Goal: Task Accomplishment & Management: Manage account settings

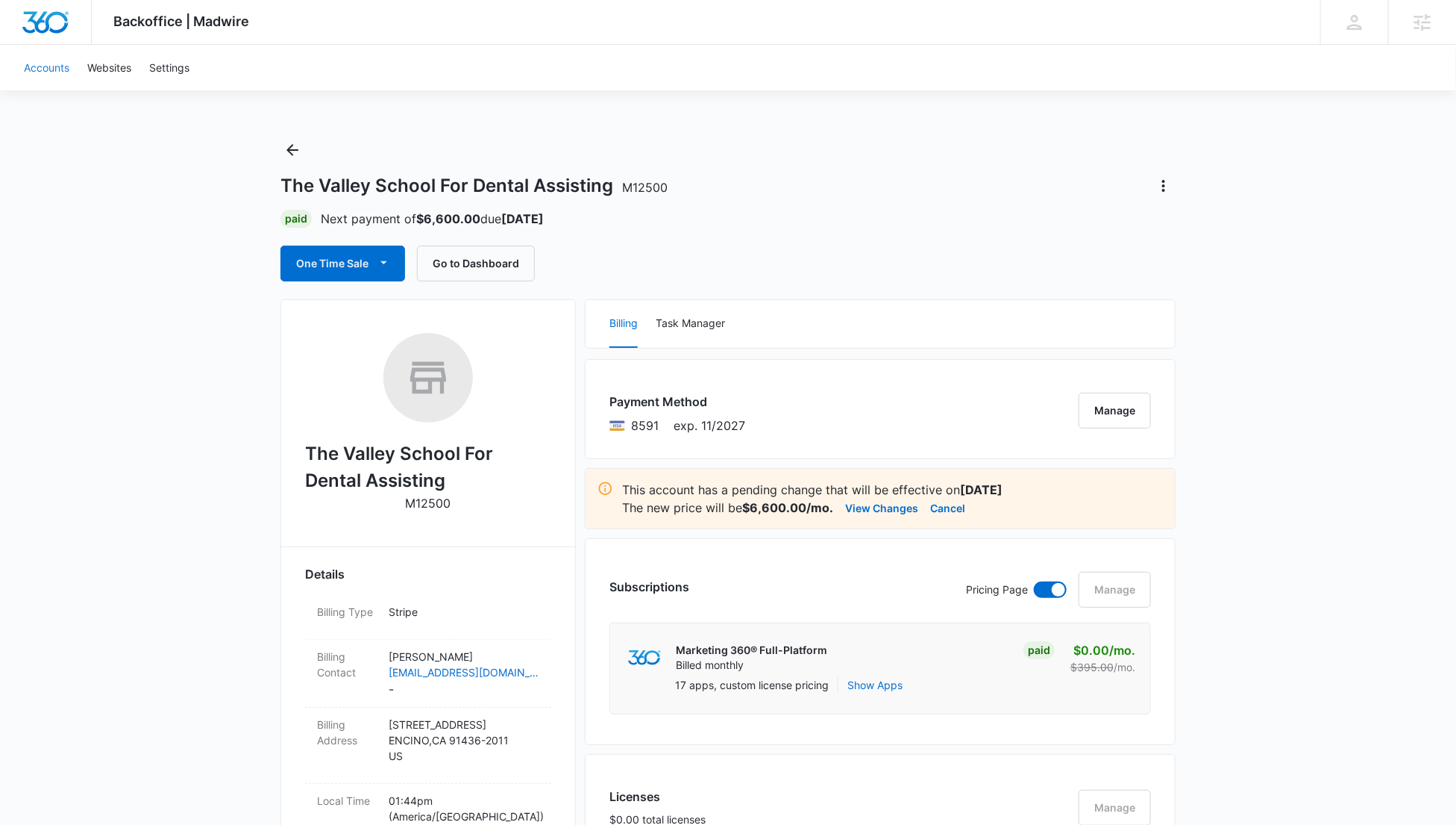
click at [24, 62] on link "Accounts" at bounding box center [47, 67] width 63 height 46
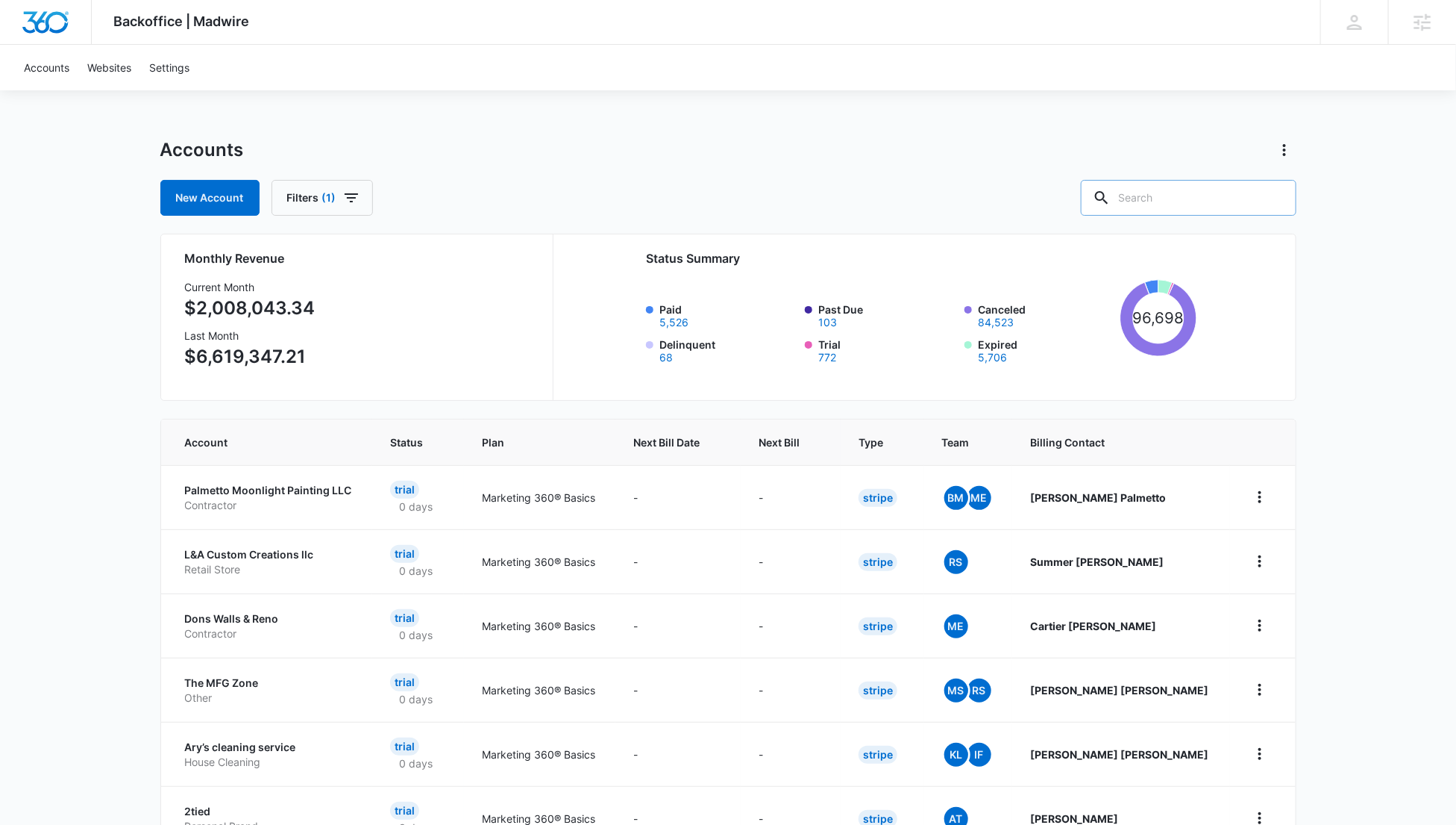
click at [1266, 206] on div at bounding box center [1275, 197] width 24 height 36
click at [1224, 206] on input "text" at bounding box center [1188, 197] width 215 height 36
type input "symtech solutions"
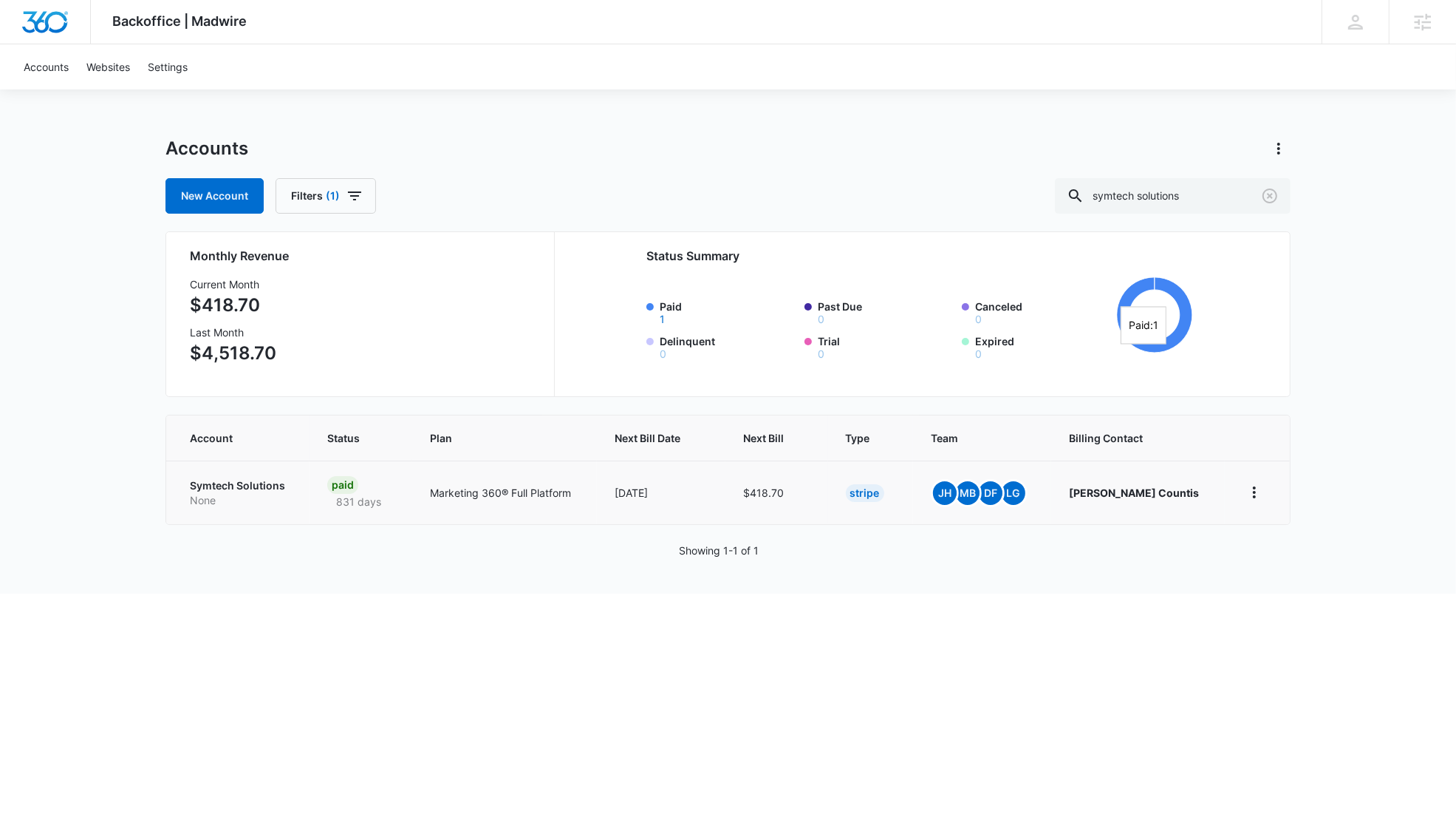
click at [254, 476] on td "Symtech Solutions None" at bounding box center [238, 492] width 143 height 63
click at [255, 483] on p "Symtech Solutions" at bounding box center [241, 486] width 102 height 15
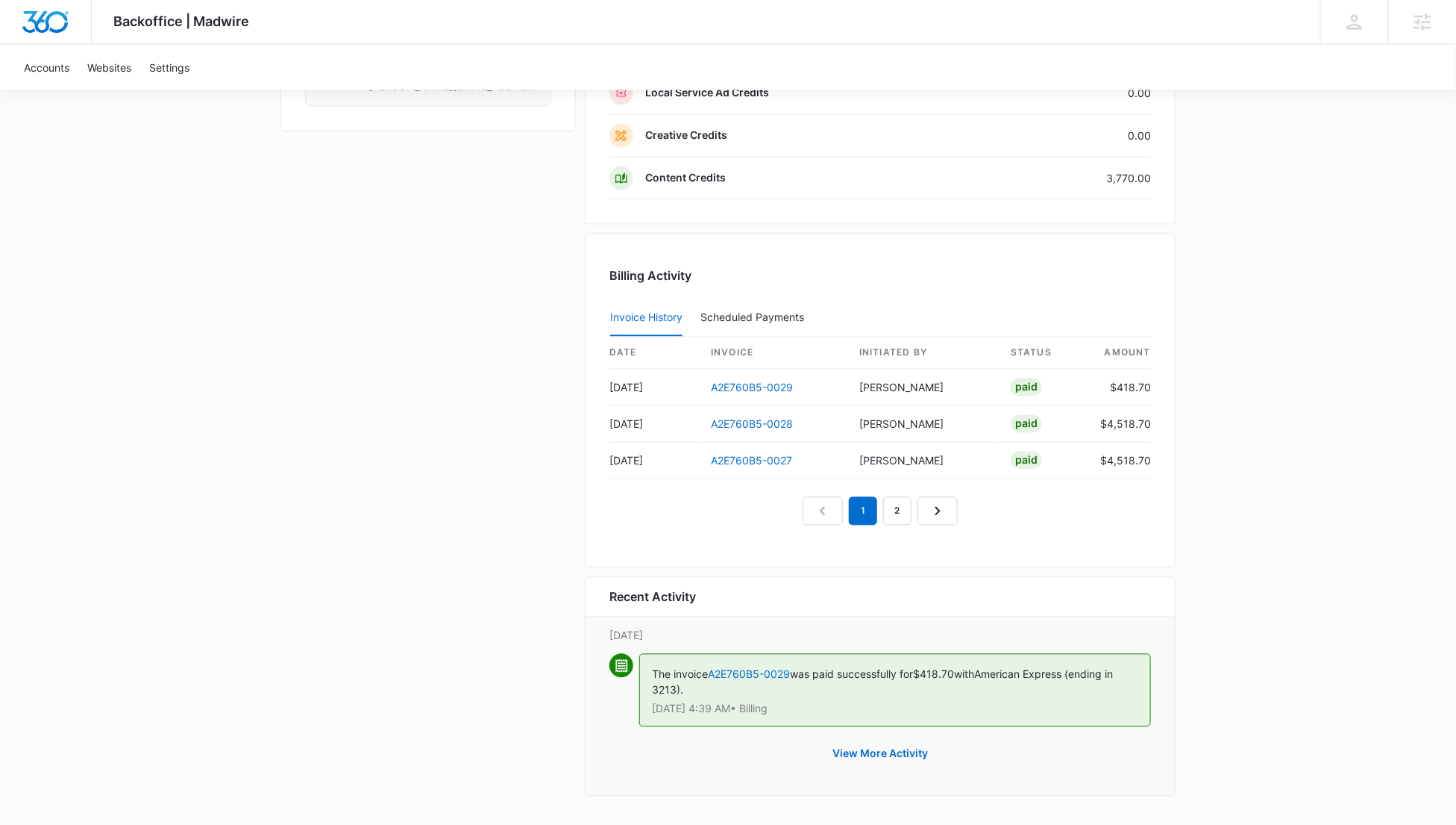
scroll to position [1378, 0]
click at [899, 751] on button "View More Activity" at bounding box center [880, 753] width 126 height 36
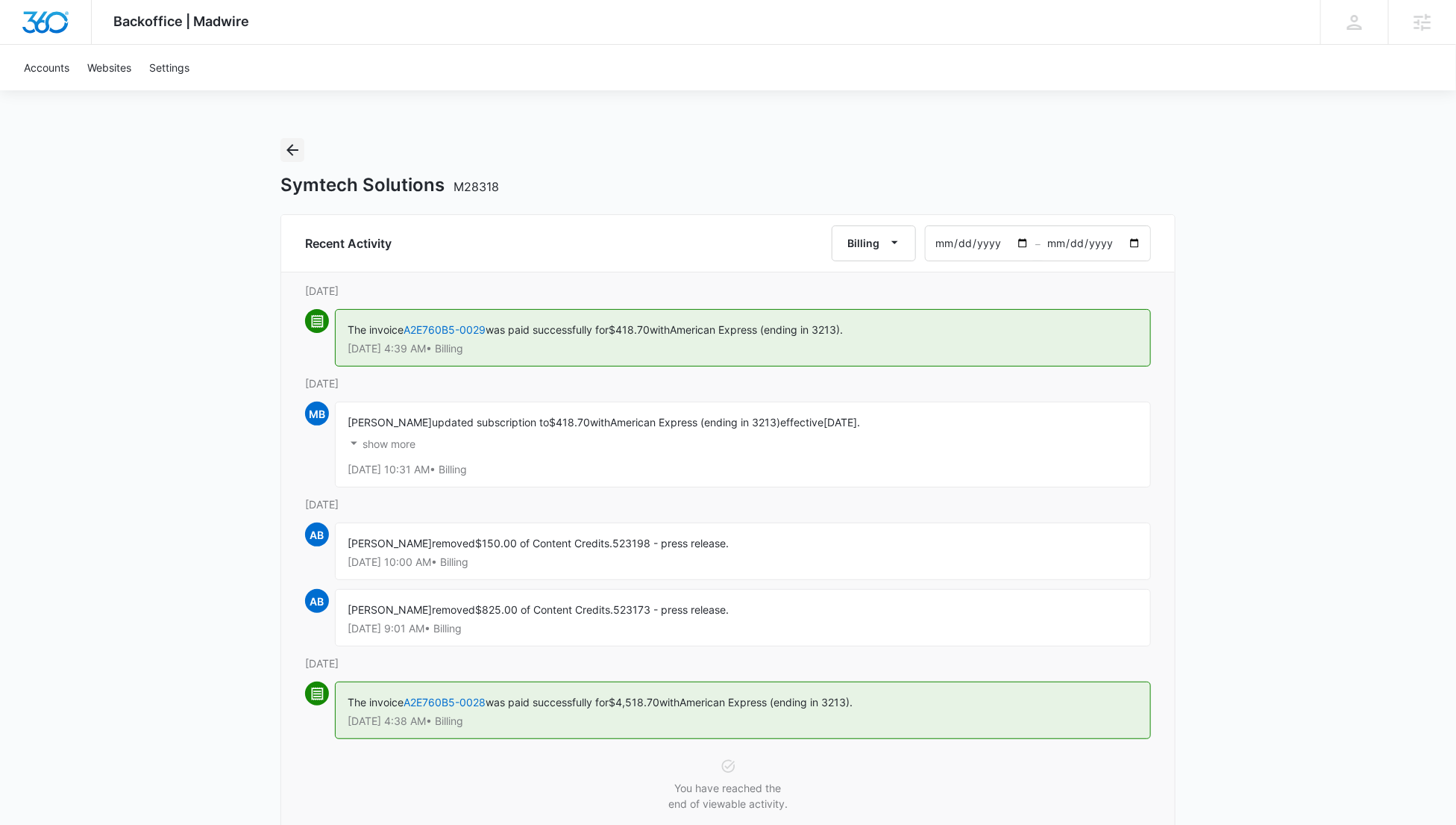
click at [291, 142] on icon "Back" at bounding box center [293, 150] width 18 height 18
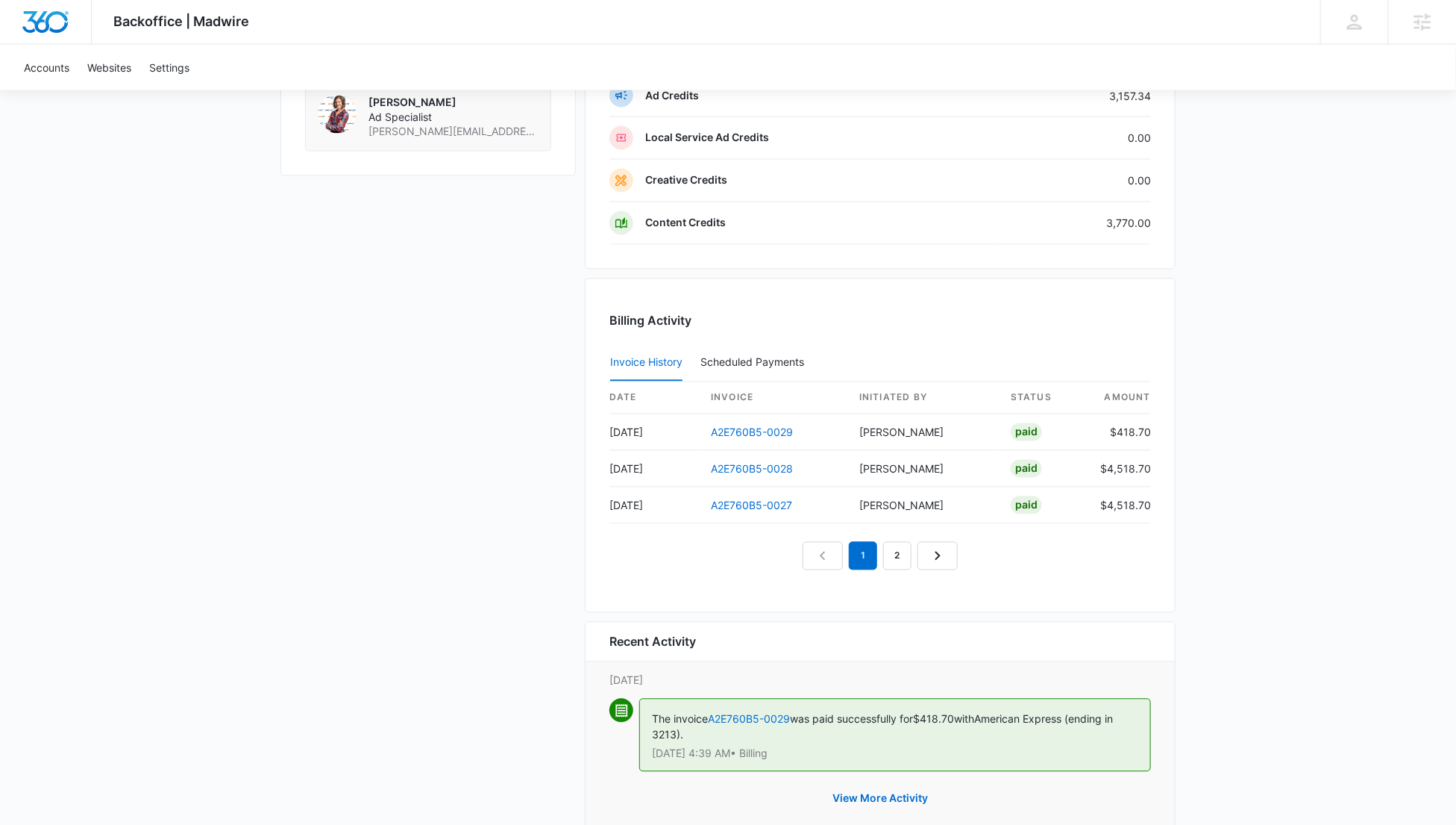
scroll to position [1378, 0]
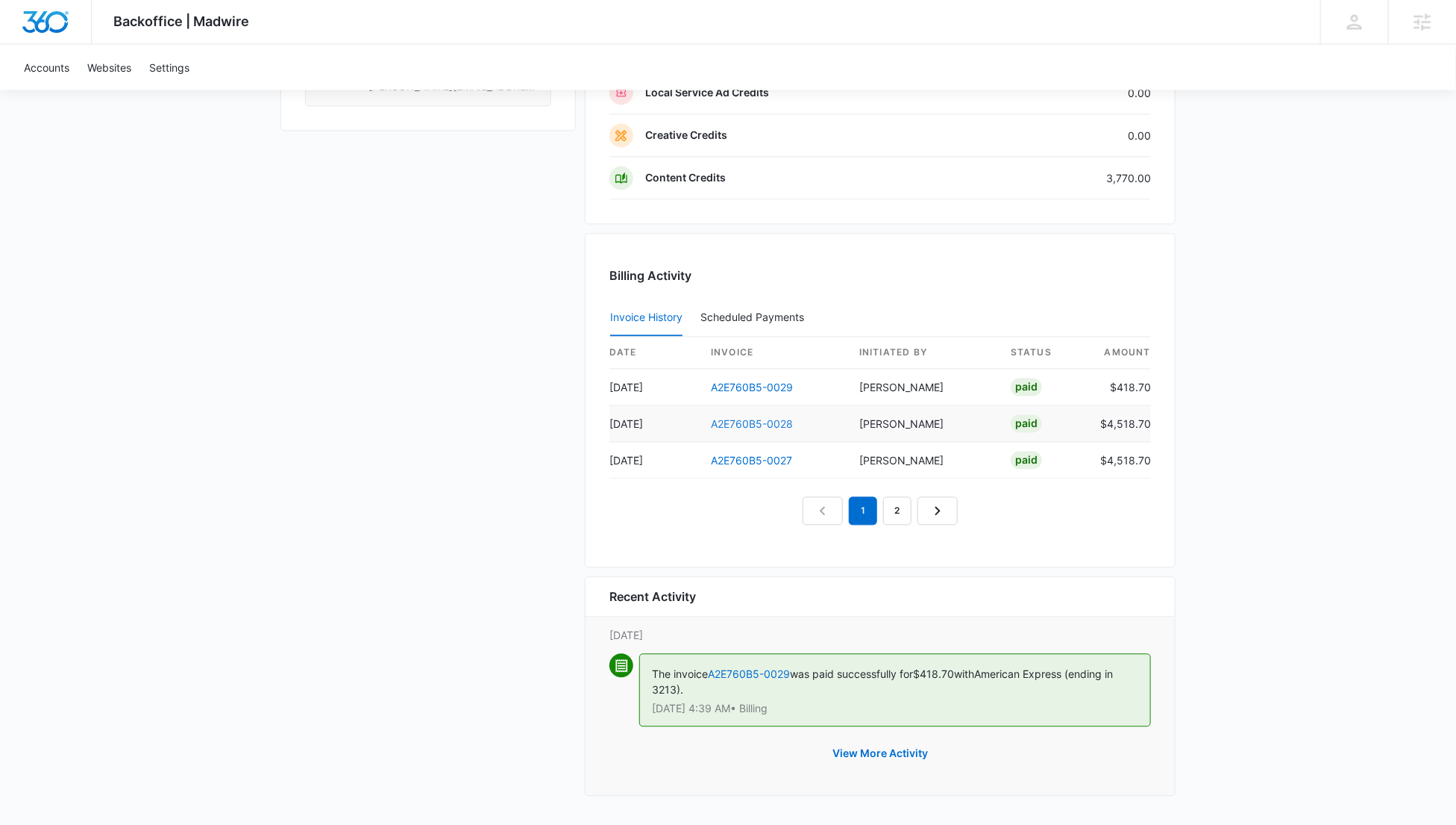
click at [779, 422] on link "A2E760B5-0028" at bounding box center [751, 424] width 82 height 12
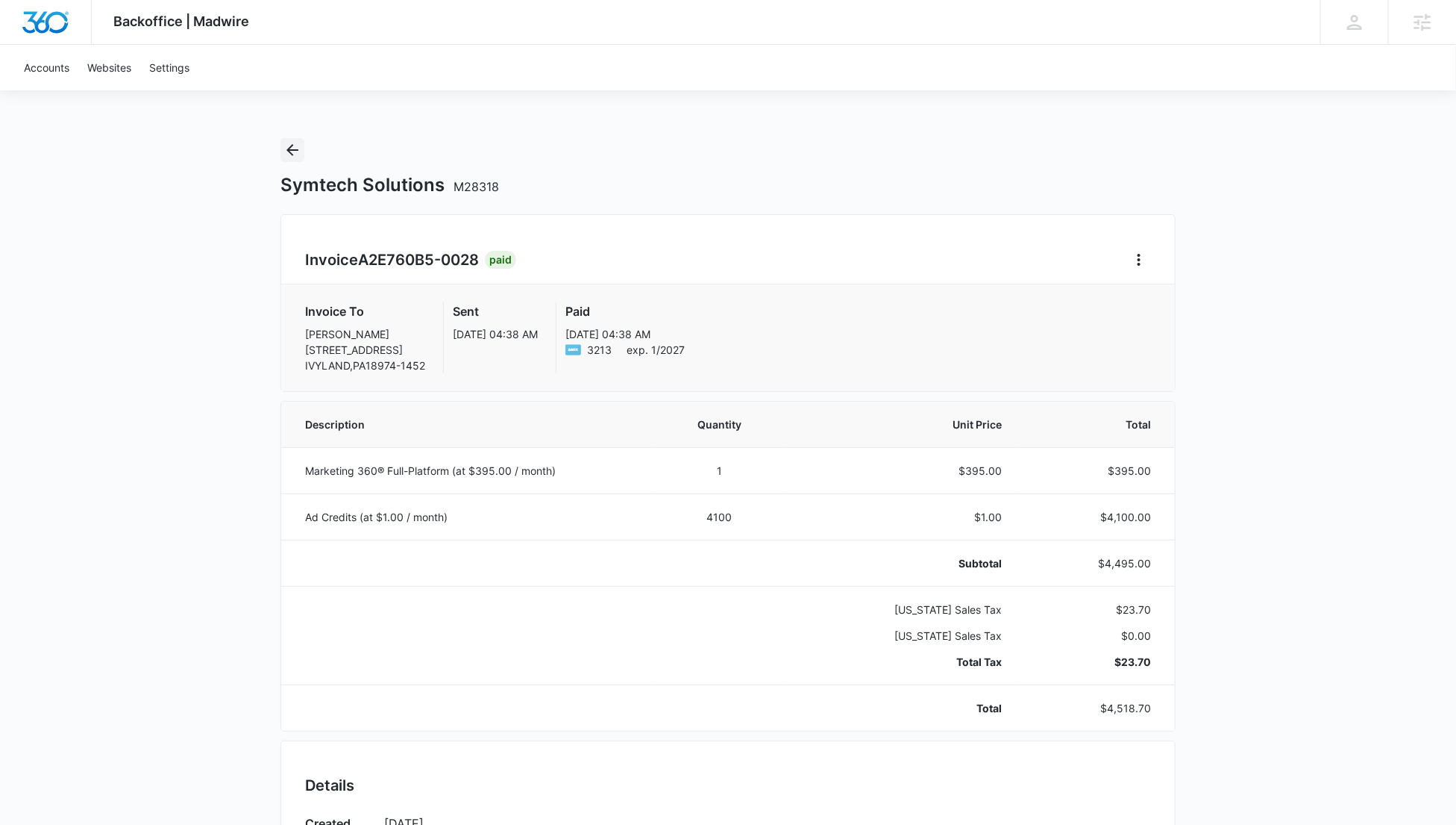
click at [292, 138] on button "Back" at bounding box center [292, 150] width 24 height 24
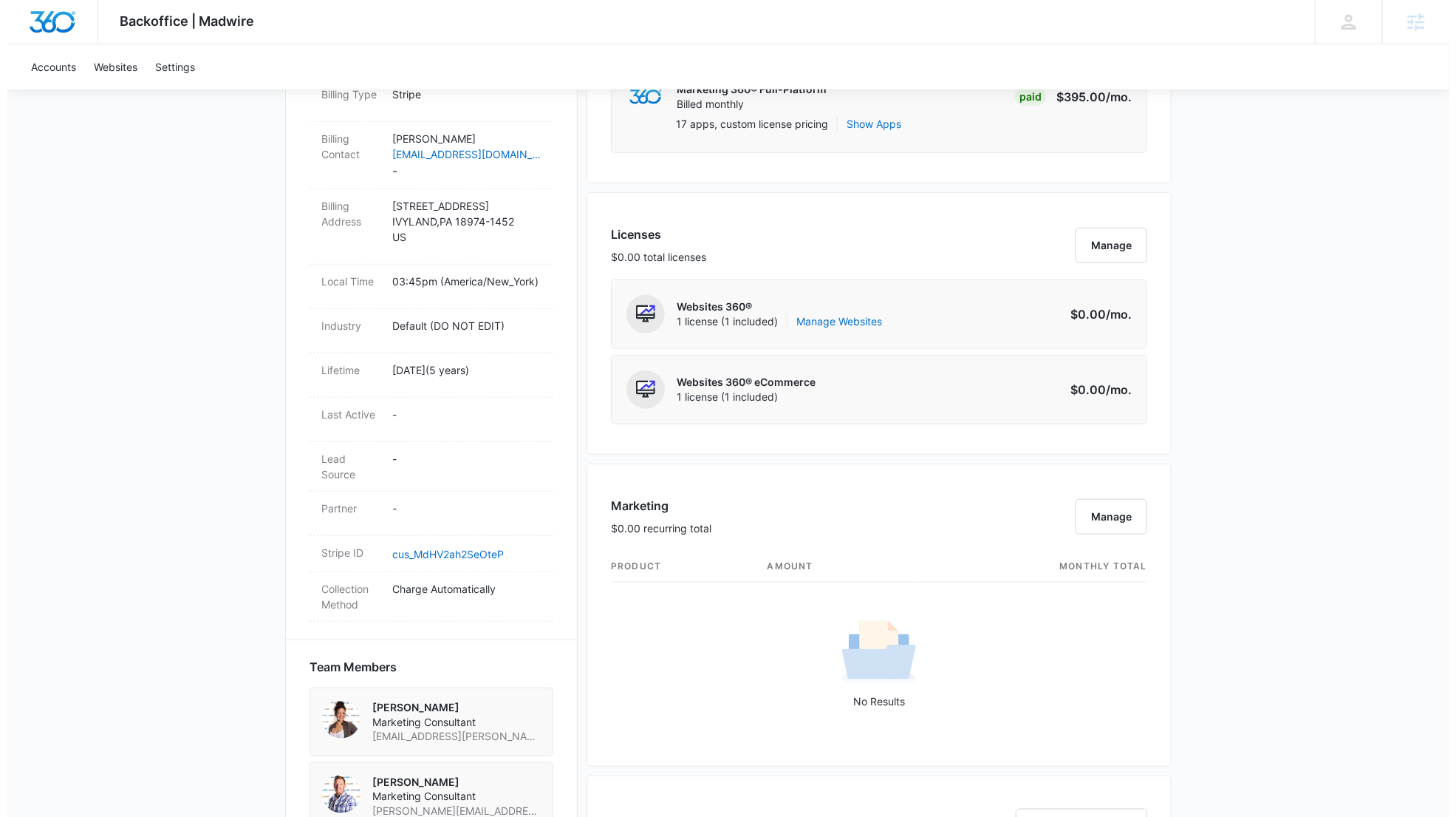
scroll to position [494, 0]
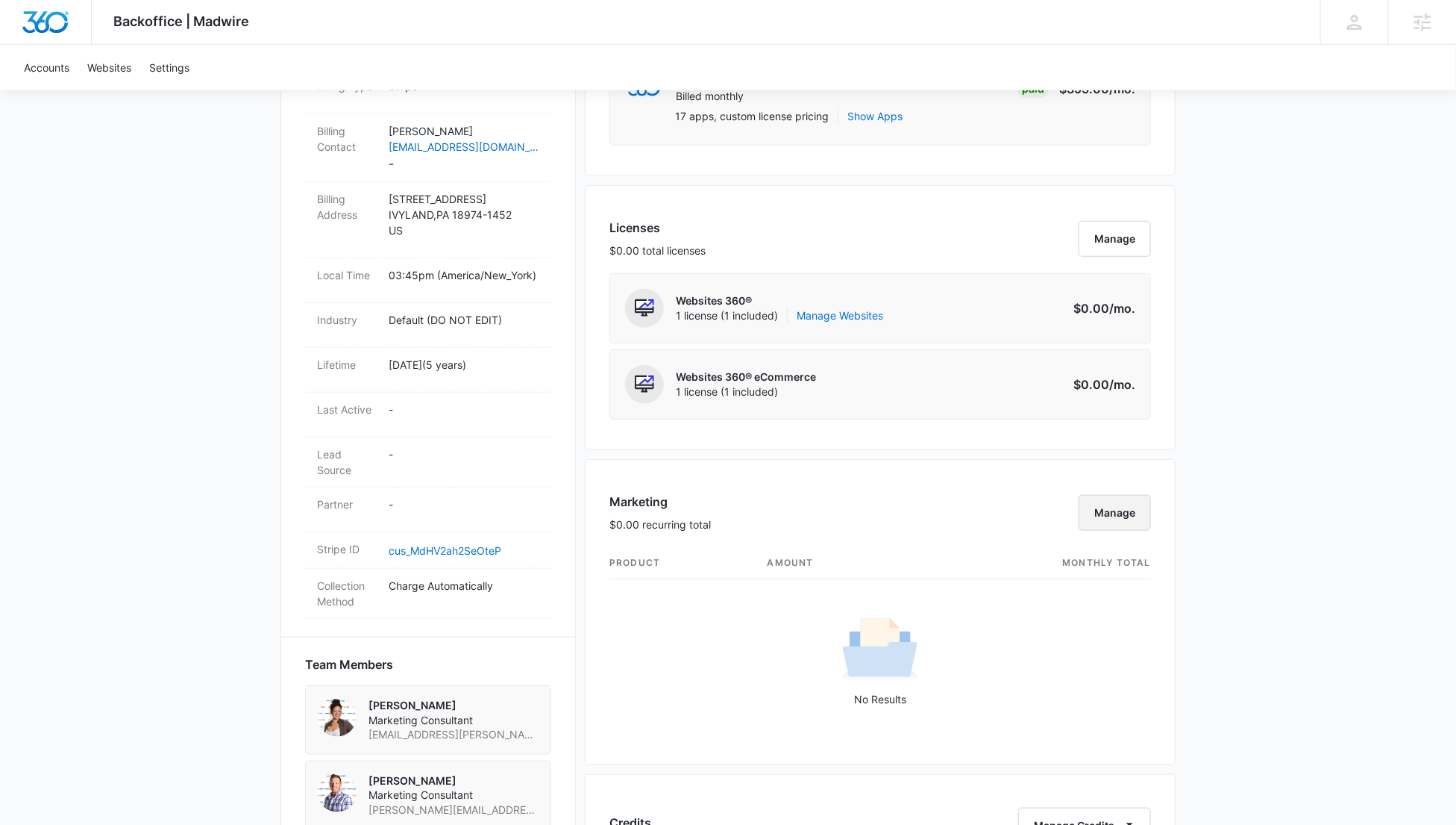
click at [1123, 501] on button "Manage" at bounding box center [1114, 512] width 72 height 36
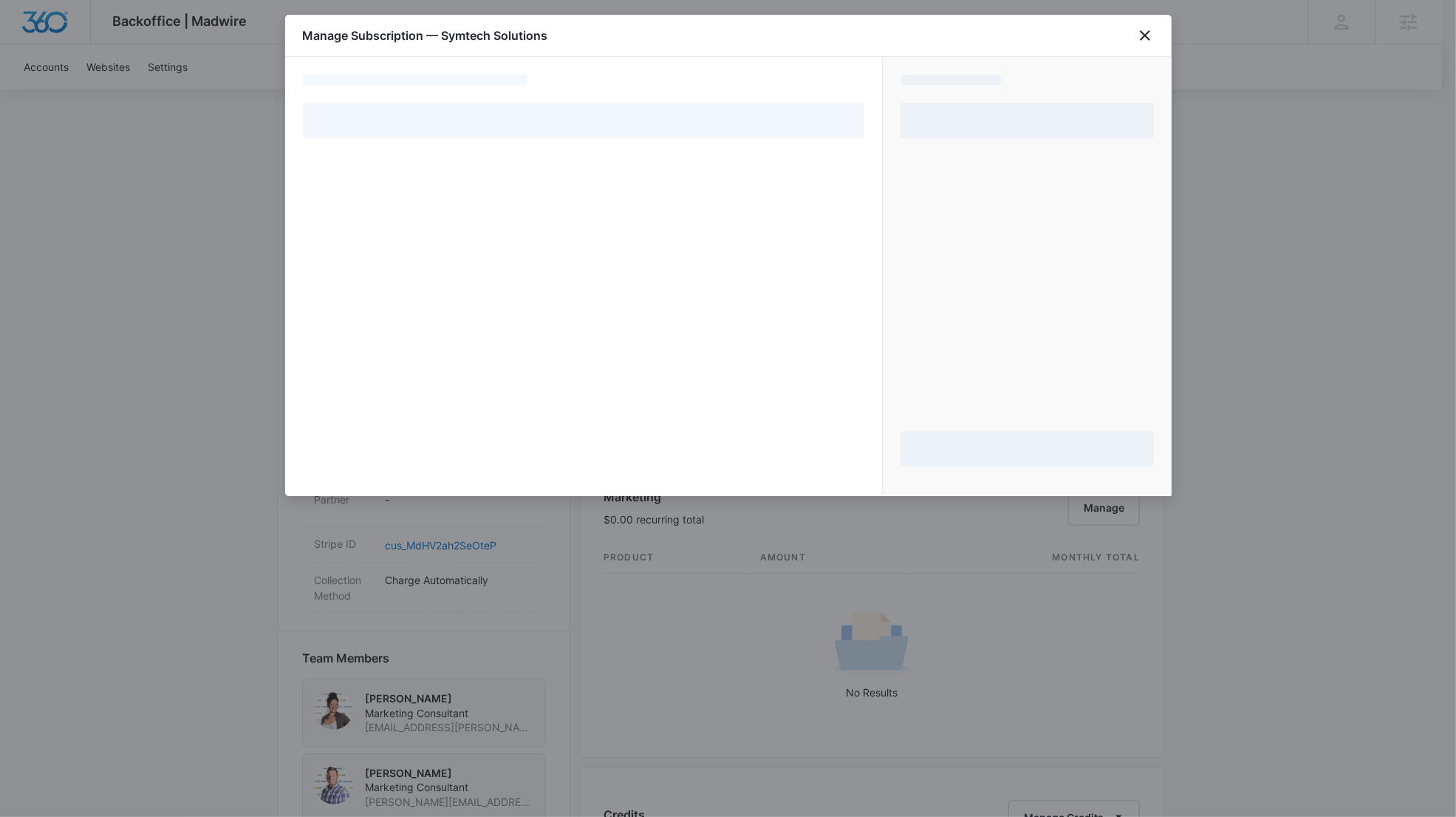
select select "pm_1MqfsRA4n8RTgNjU2PLA4t0k"
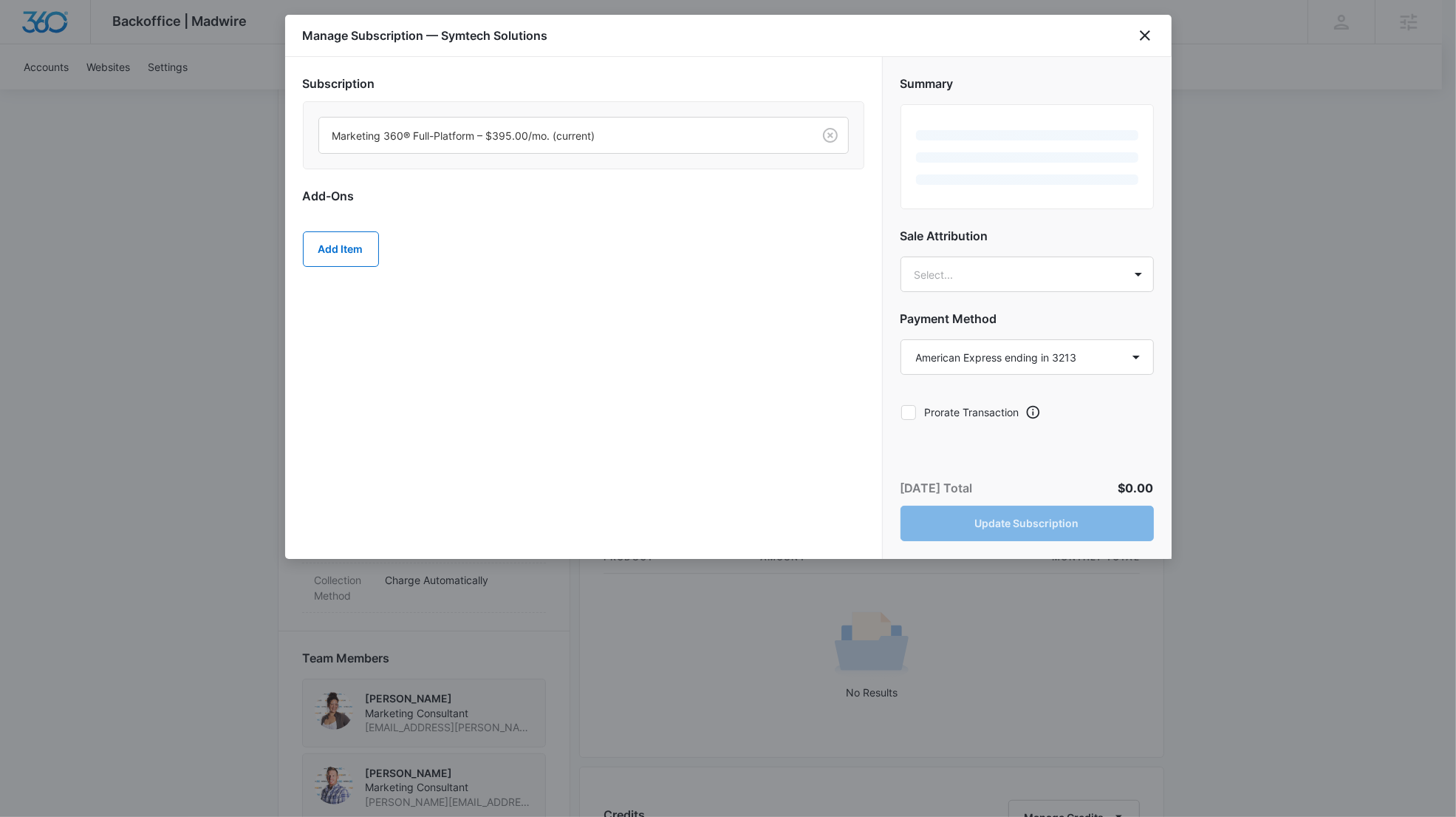
click at [1060, 245] on h2 "Sale Attribution" at bounding box center [1028, 236] width 254 height 18
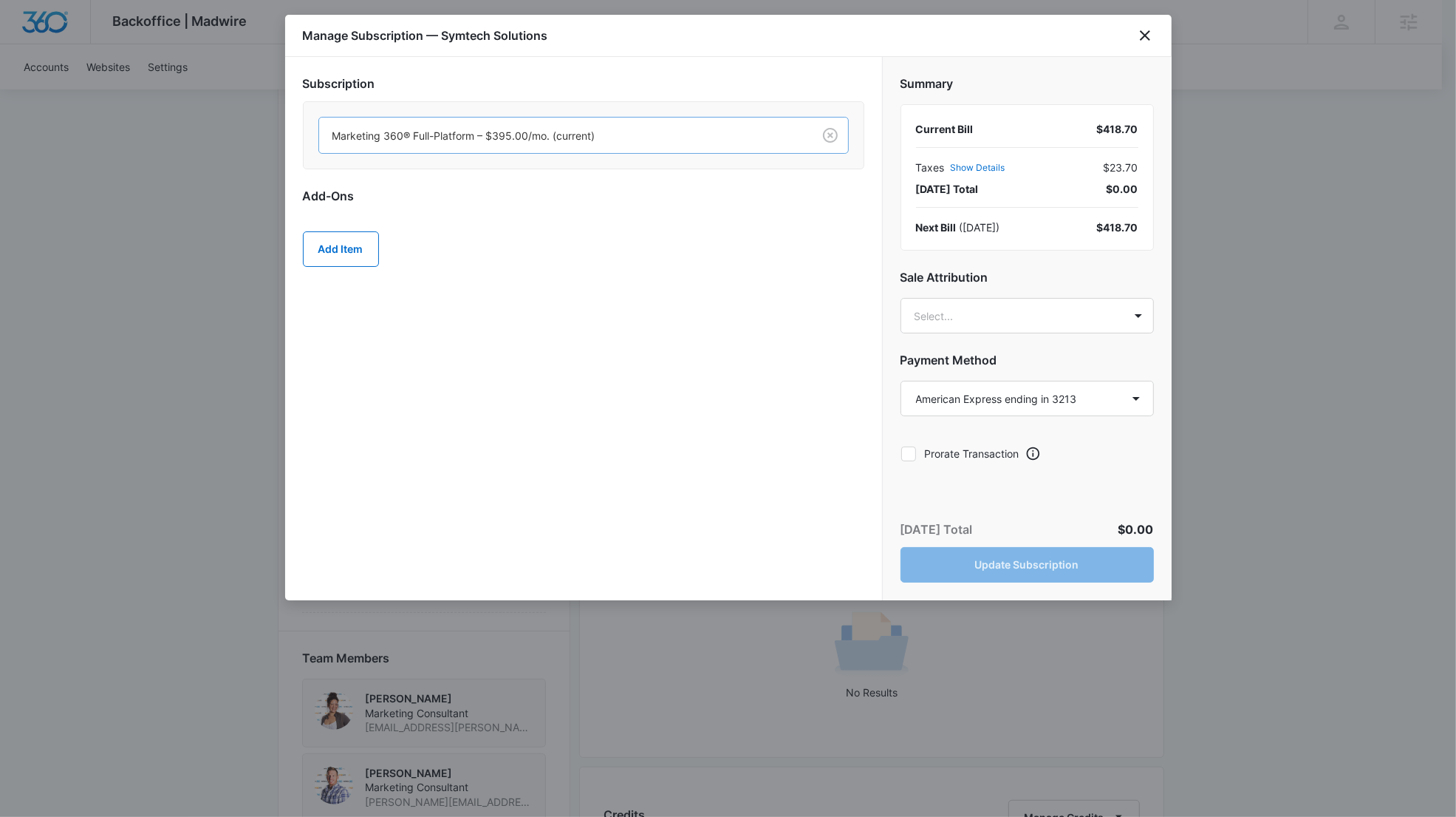
click at [487, 130] on div at bounding box center [562, 135] width 461 height 18
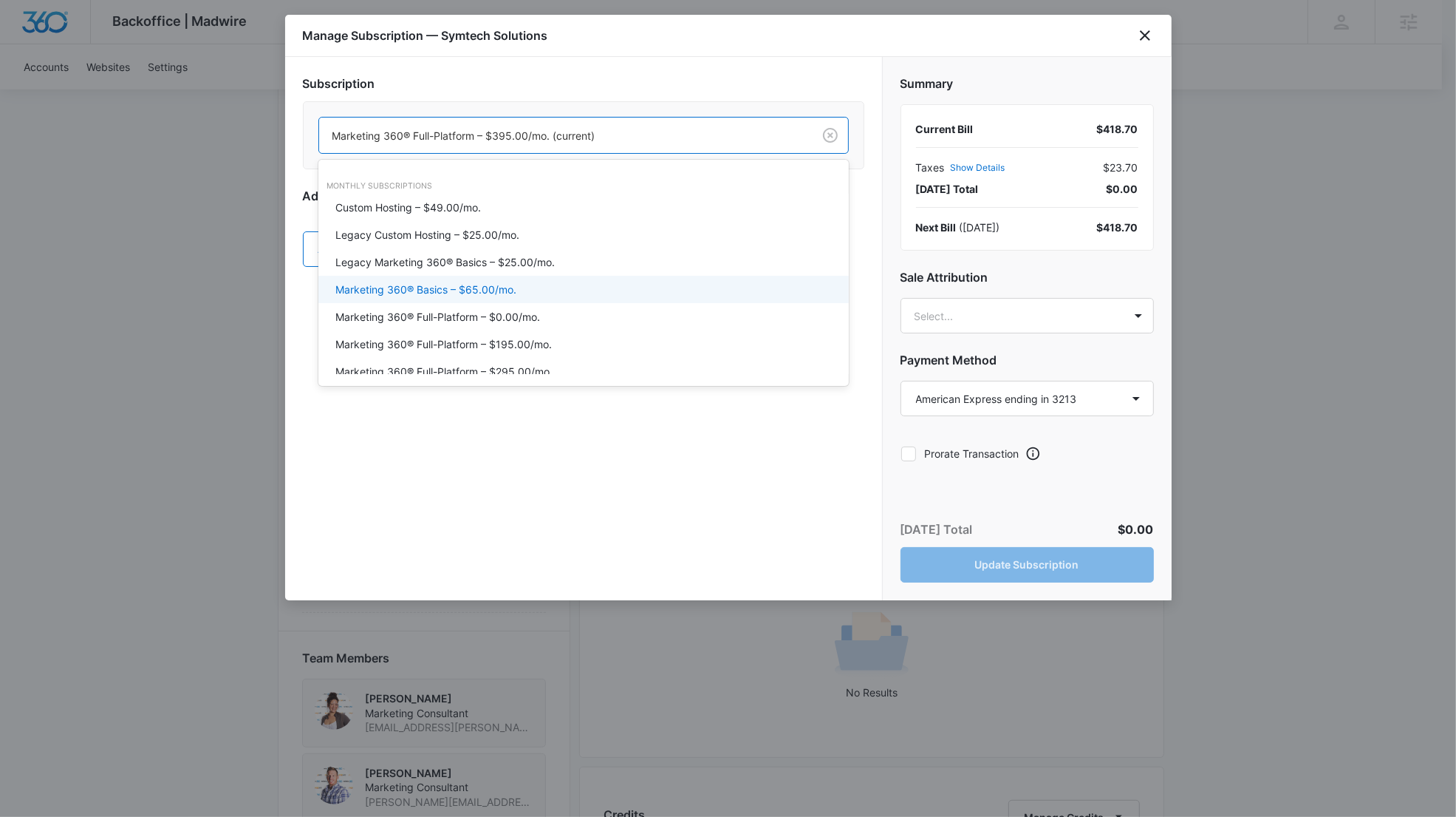
click at [503, 505] on div "Subscription Marketing 360® Basics – $65.00/mo., 4 of 20. 20 results available.…" at bounding box center [583, 328] width 597 height 543
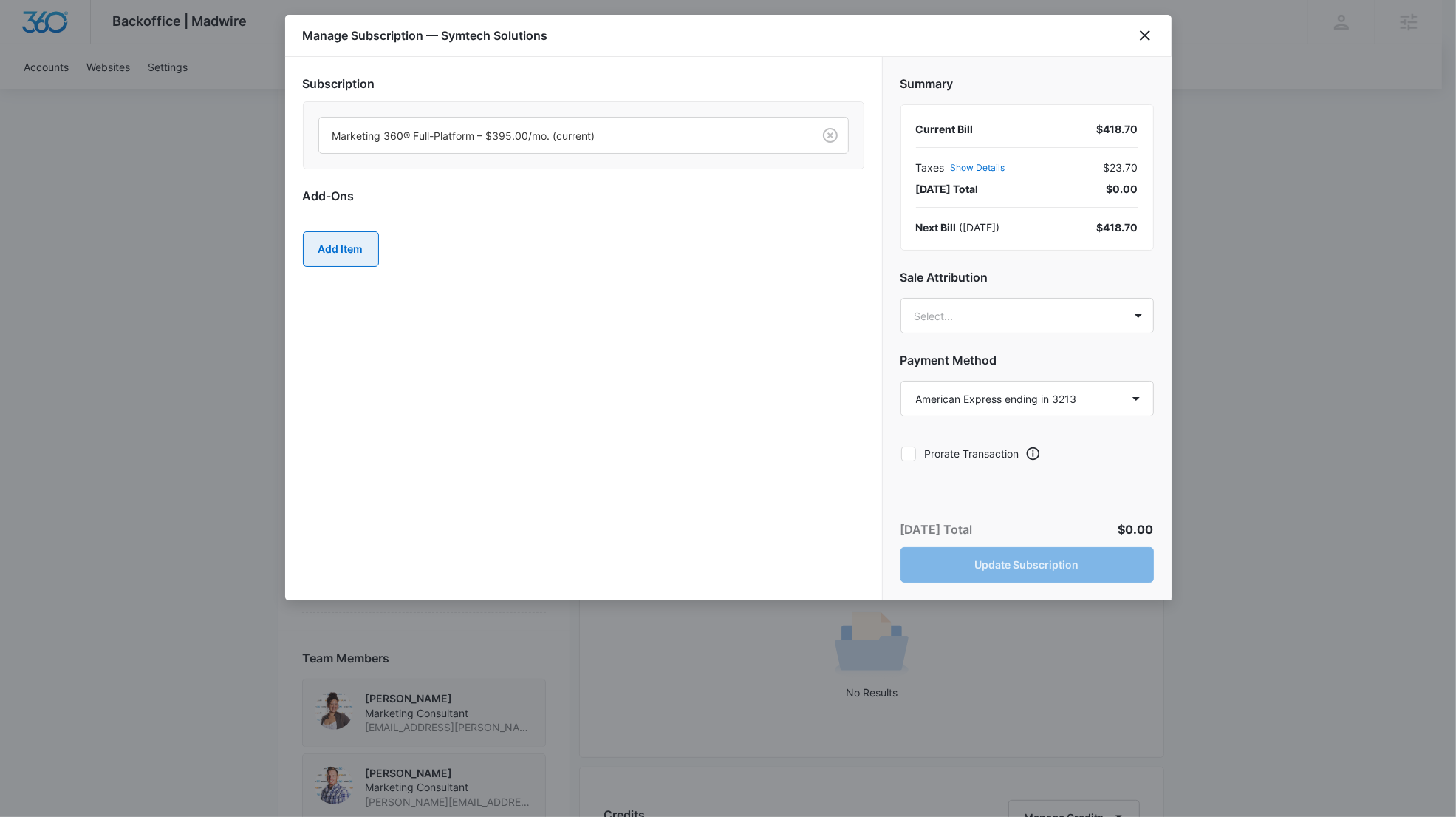
click at [341, 248] on button "Add Item" at bounding box center [341, 249] width 76 height 35
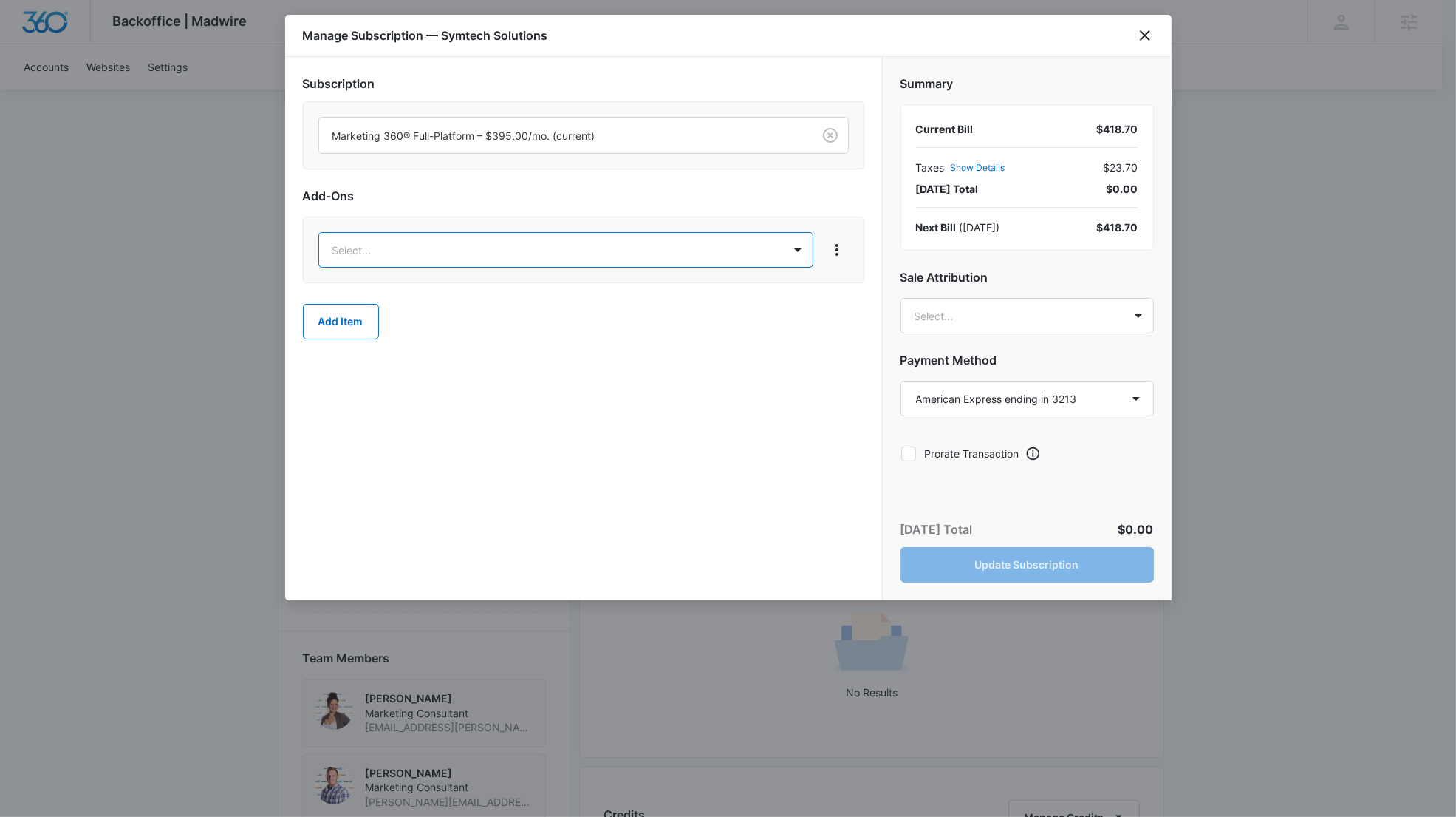
click at [349, 253] on body "Backoffice | Madwire Apps Settings [PERSON_NAME] [PERSON_NAME][EMAIL_ADDRESS][P…" at bounding box center [728, 594] width 1456 height 2176
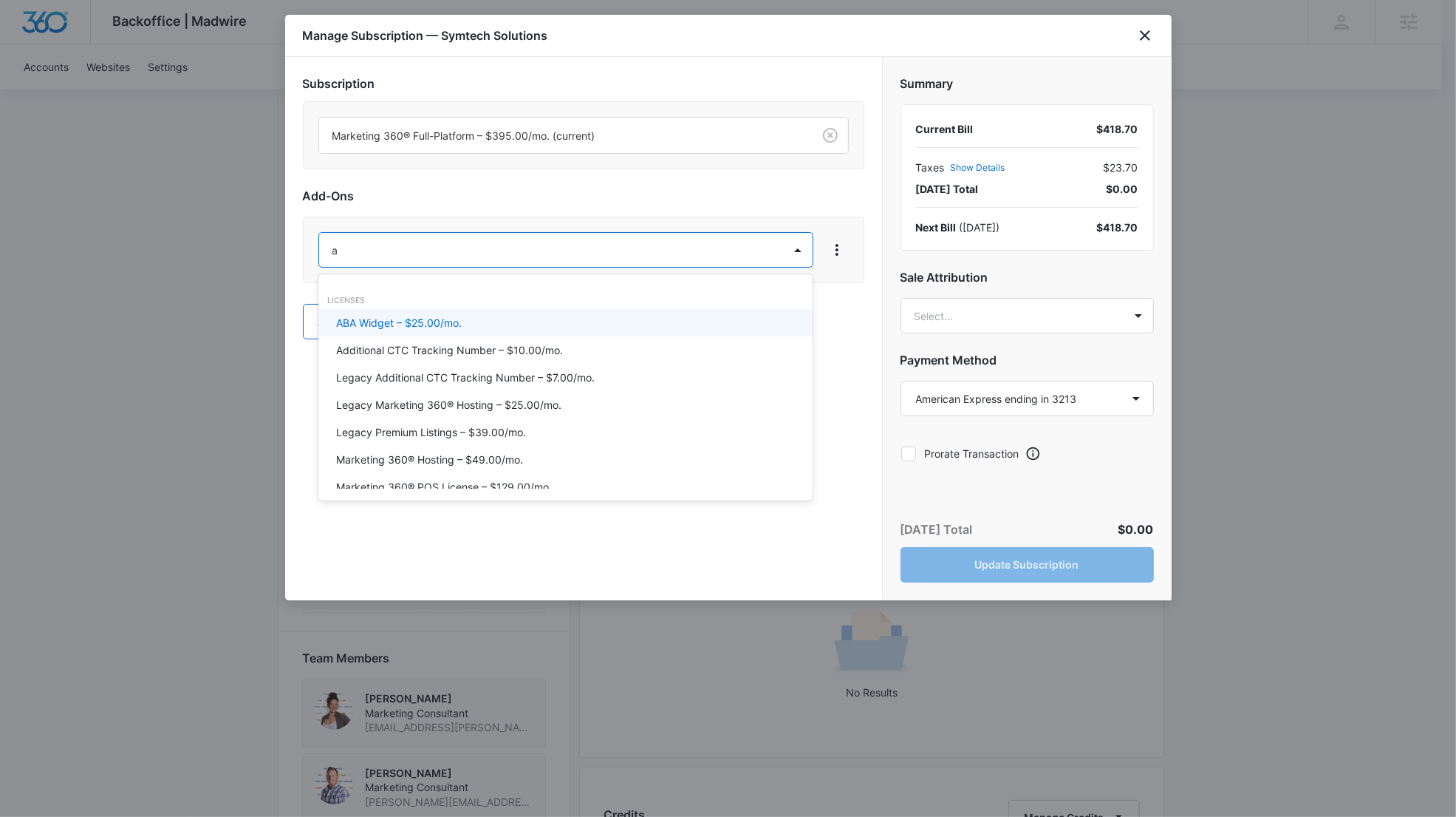
type input "ad"
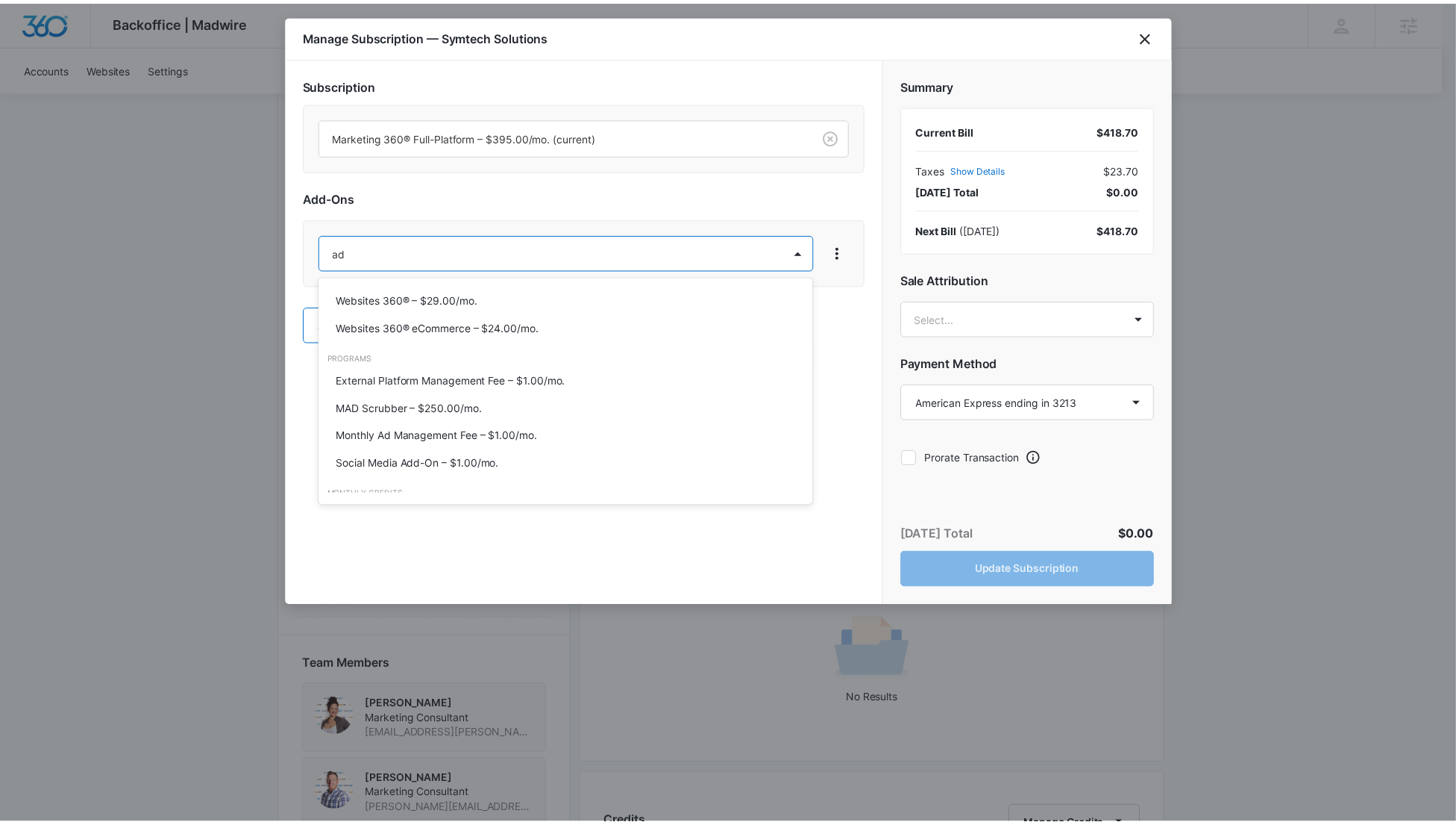
scroll to position [181, 0]
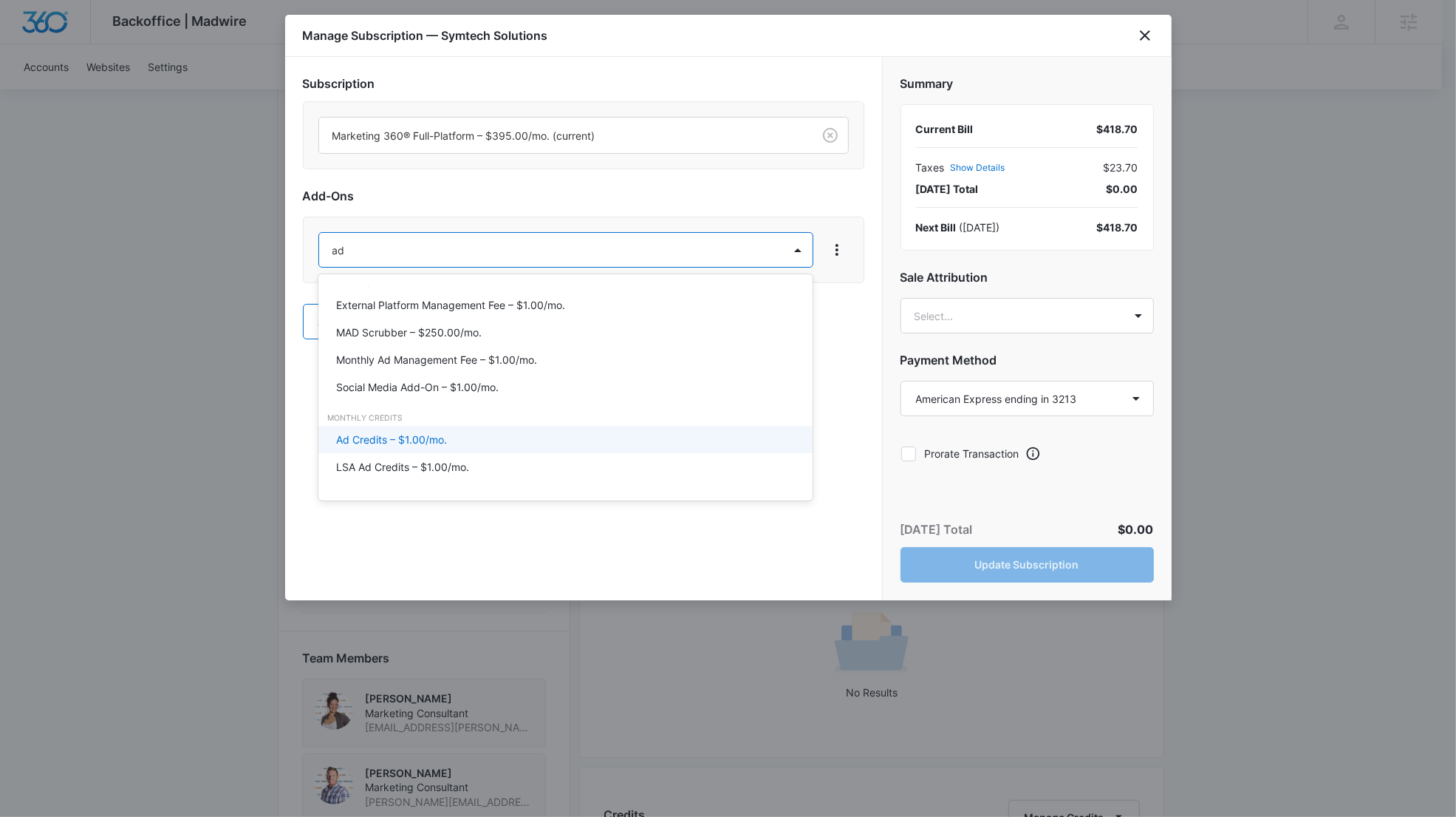
click at [411, 436] on p "Ad Credits – $1.00/mo." at bounding box center [391, 439] width 110 height 16
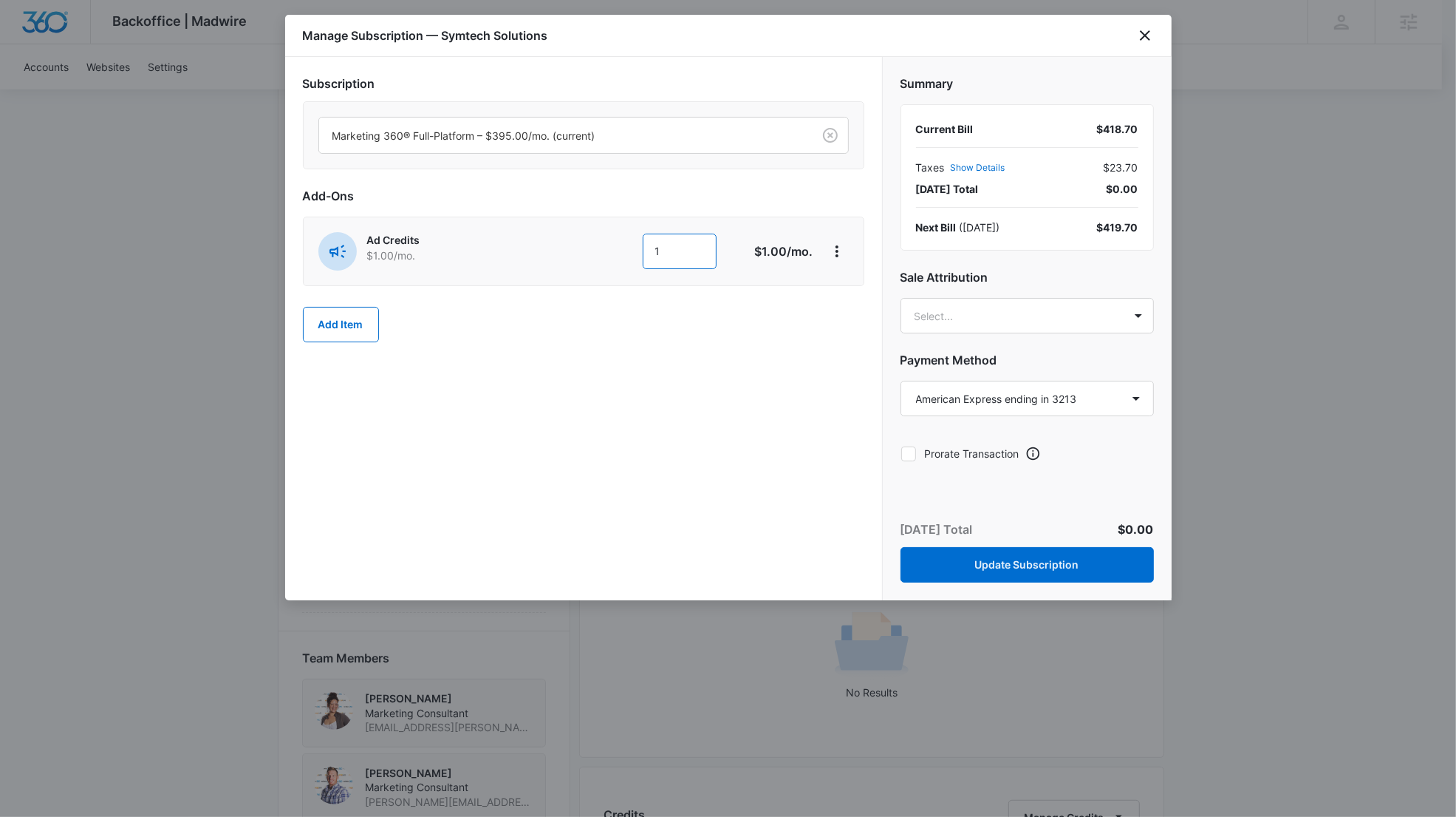
drag, startPoint x: 691, startPoint y: 251, endPoint x: 632, endPoint y: 234, distance: 61.4
click at [632, 234] on div "1 1" at bounding box center [639, 251] width 208 height 35
type input "4100"
click at [1038, 319] on body "Backoffice | Madwire Apps Settings [PERSON_NAME] [PERSON_NAME][EMAIL_ADDRESS][P…" at bounding box center [728, 594] width 1456 height 2176
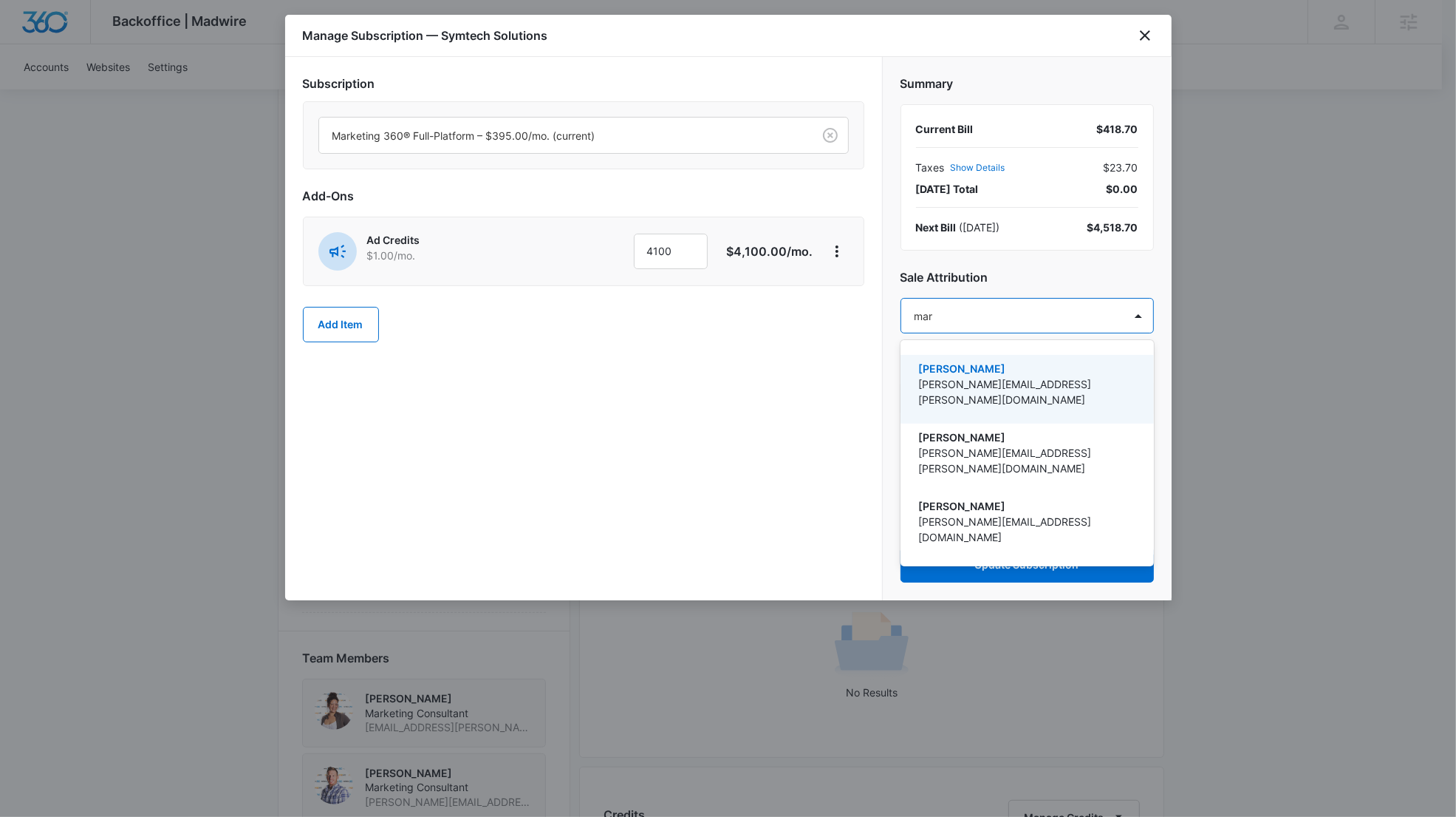
type input "[PERSON_NAME]"
click at [1025, 388] on p "[PERSON_NAME][EMAIL_ADDRESS][PERSON_NAME][DOMAIN_NAME]" at bounding box center [1025, 392] width 215 height 31
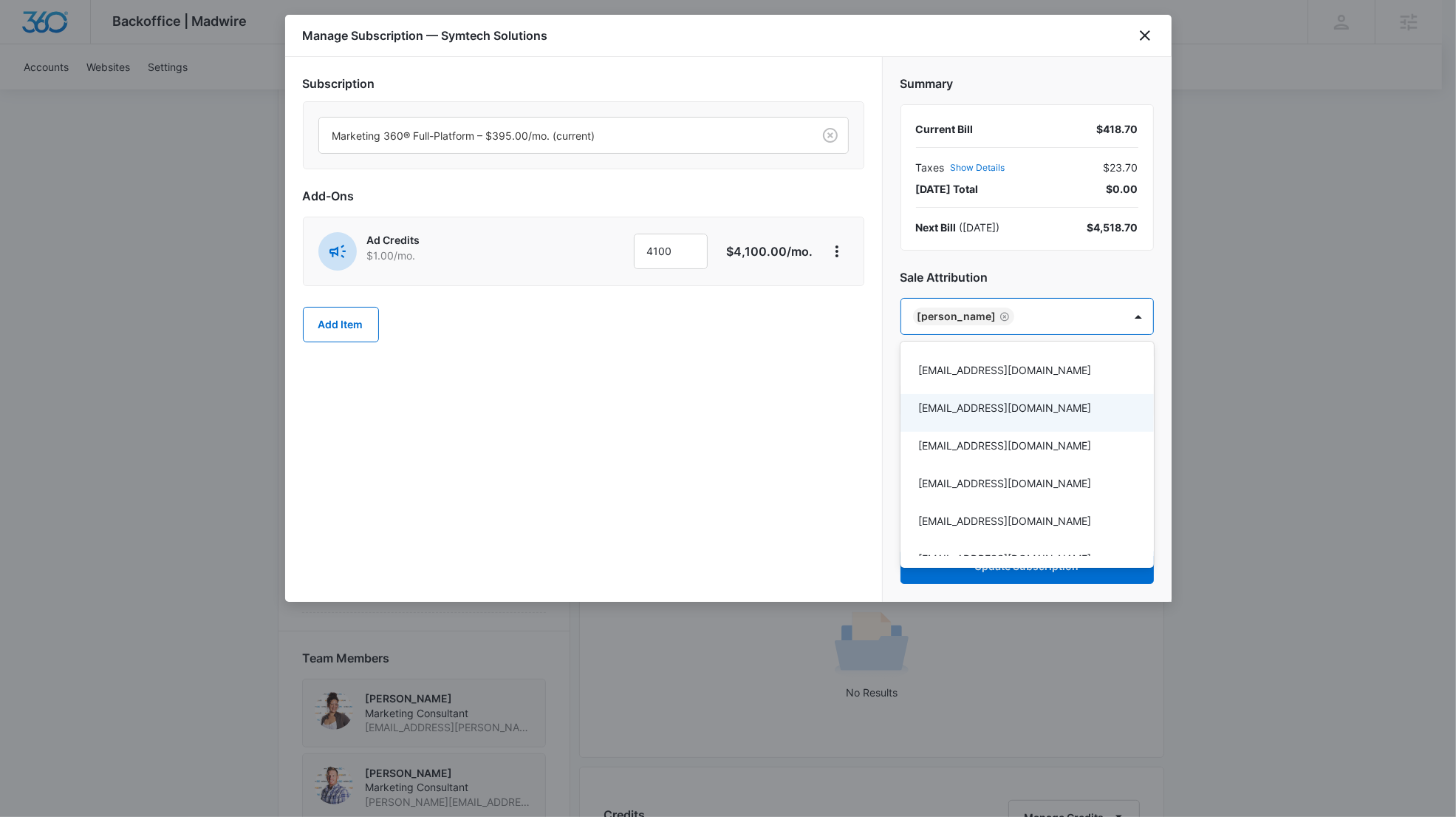
click at [779, 453] on div at bounding box center [728, 408] width 1456 height 817
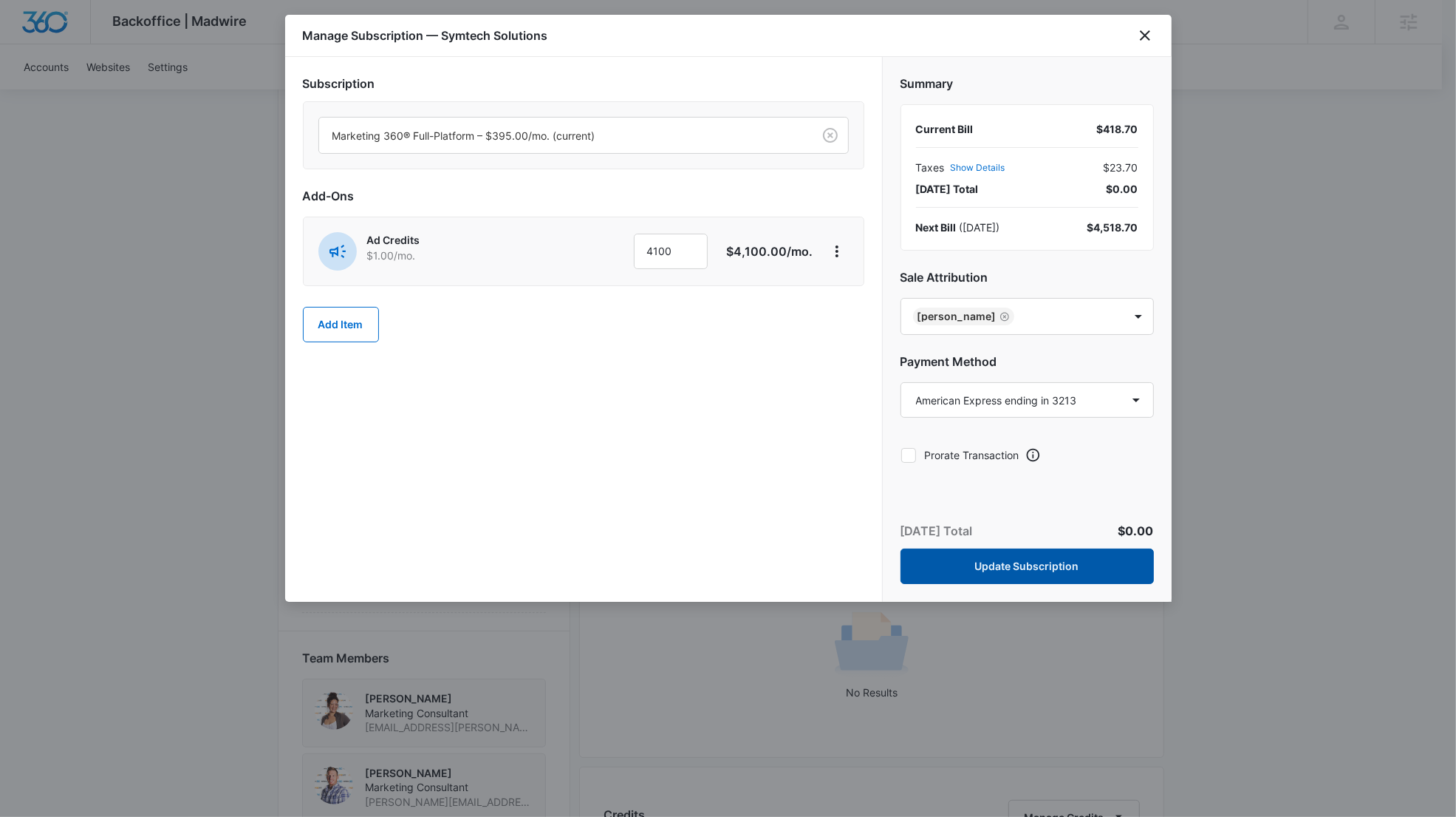
click at [1054, 570] on button "Update Subscription" at bounding box center [1028, 566] width 254 height 35
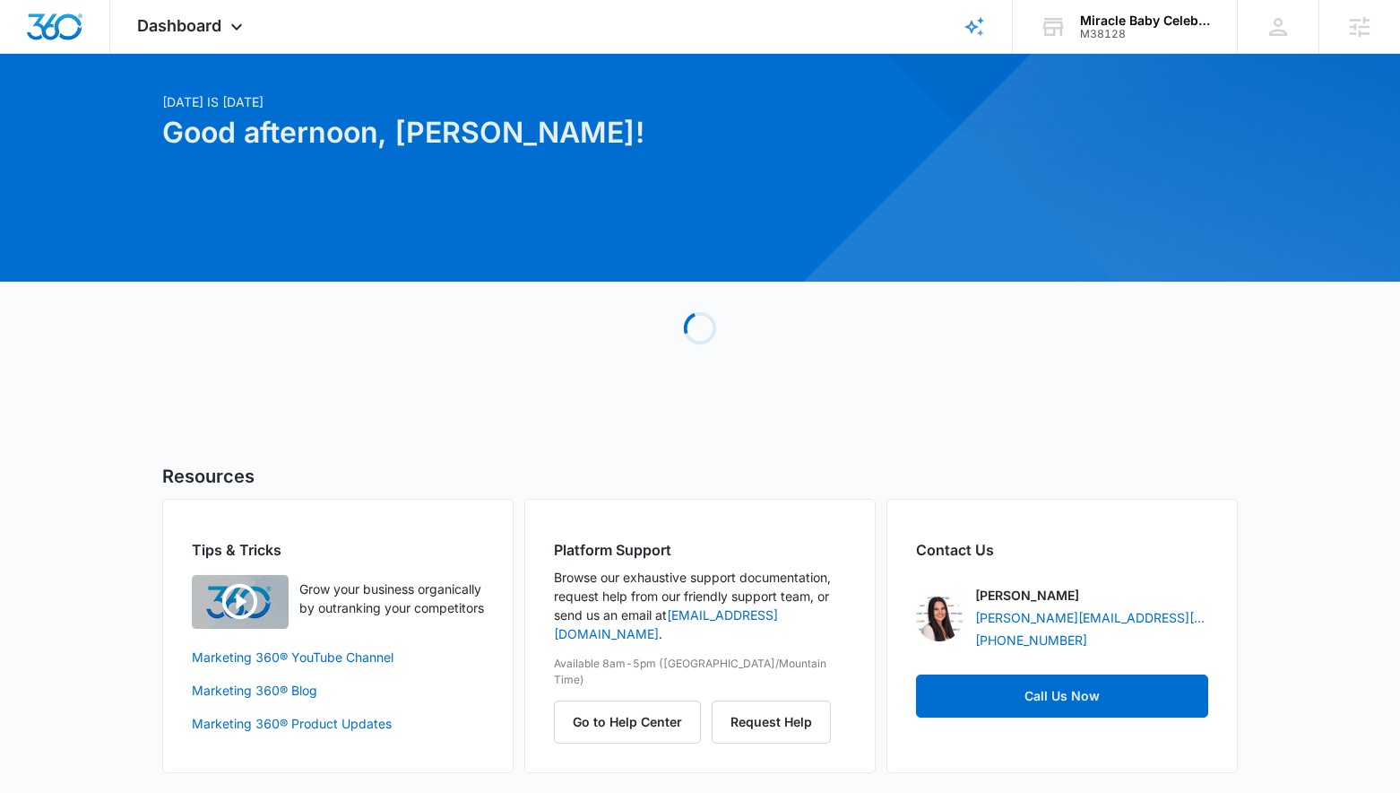
scroll to position [43, 0]
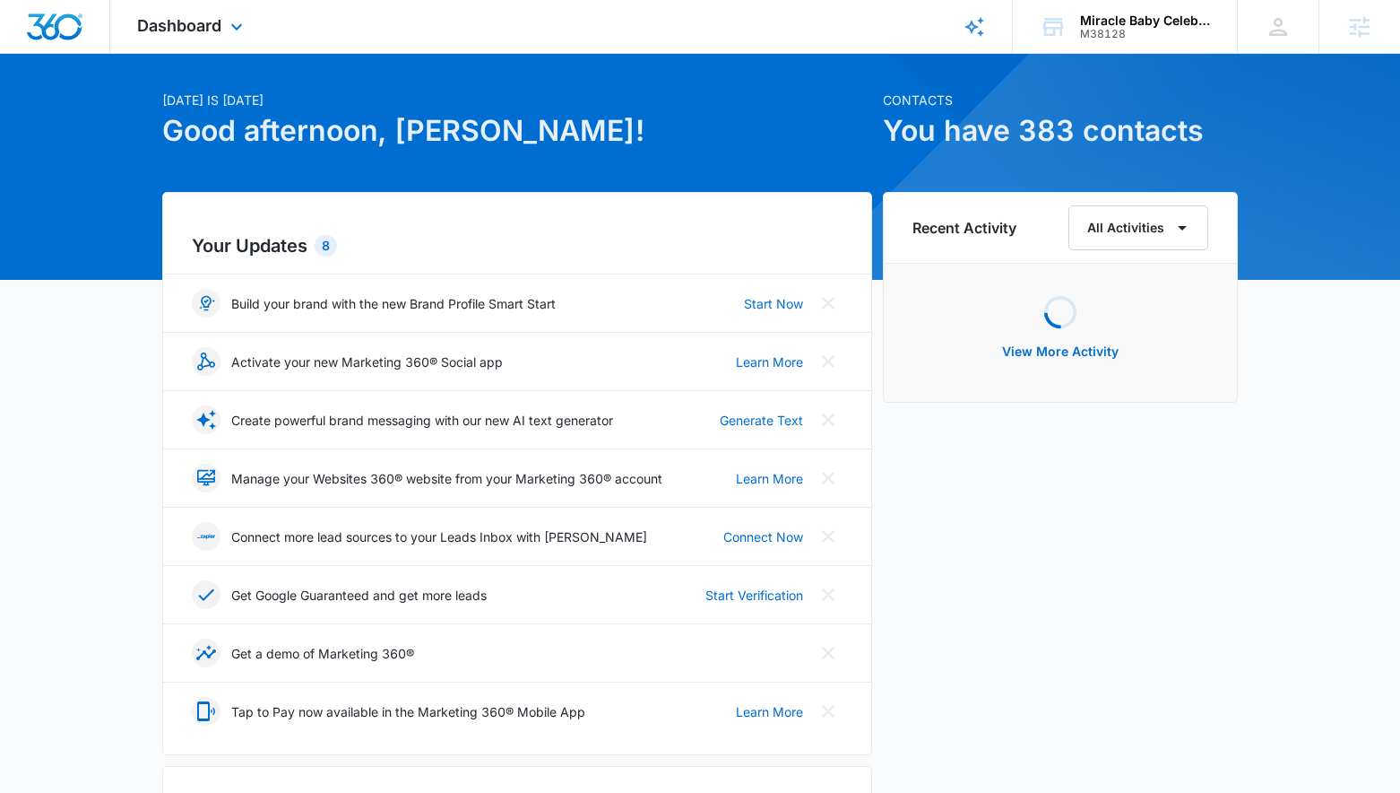
click at [218, 13] on div "Dashboard Apps Reputation Websites Forms CRM Email Social Shop Payments POS Con…" at bounding box center [192, 26] width 164 height 53
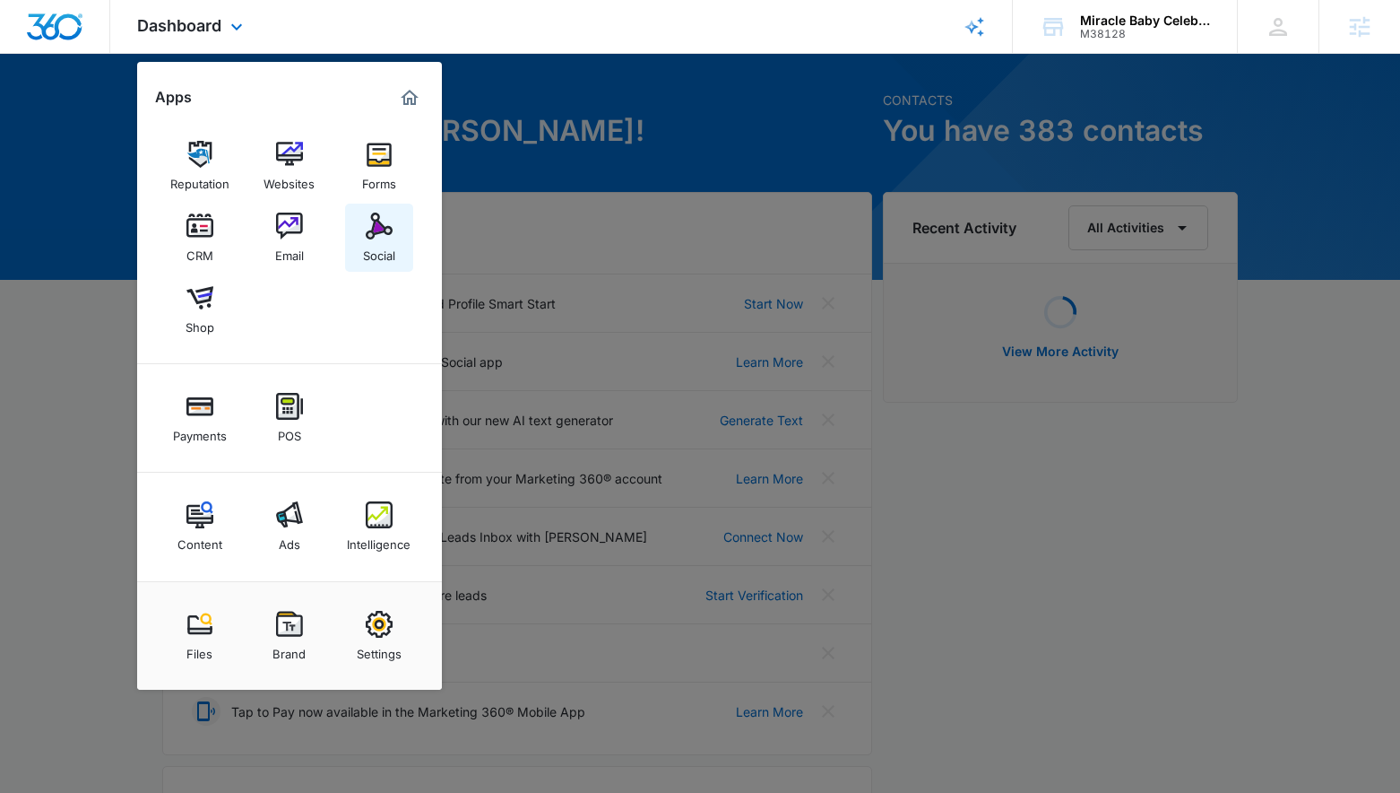
click at [354, 235] on link "Social" at bounding box center [379, 238] width 68 height 68
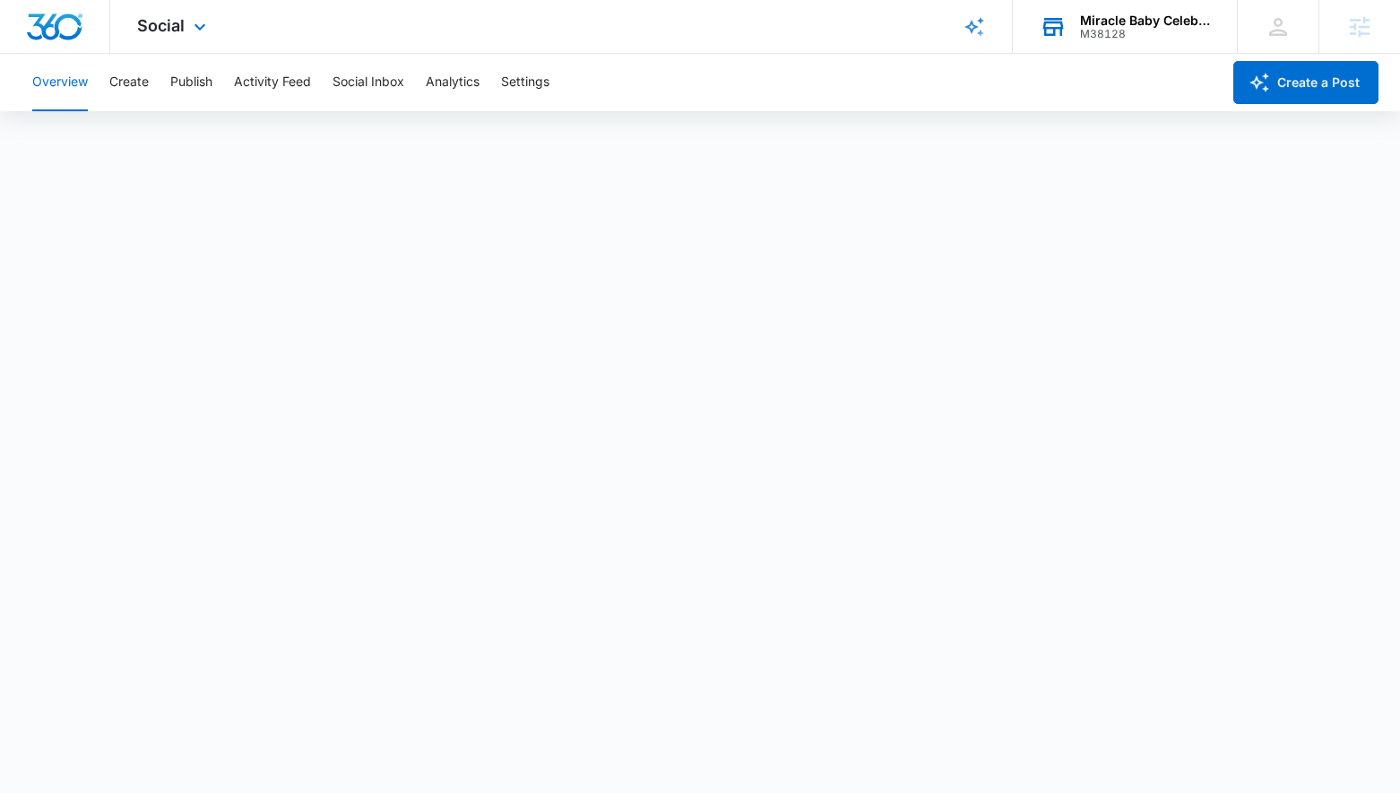
click at [1157, 5] on div "Miracle Baby Celebrations LLC M38128 Your Accounts View All" at bounding box center [1125, 26] width 224 height 53
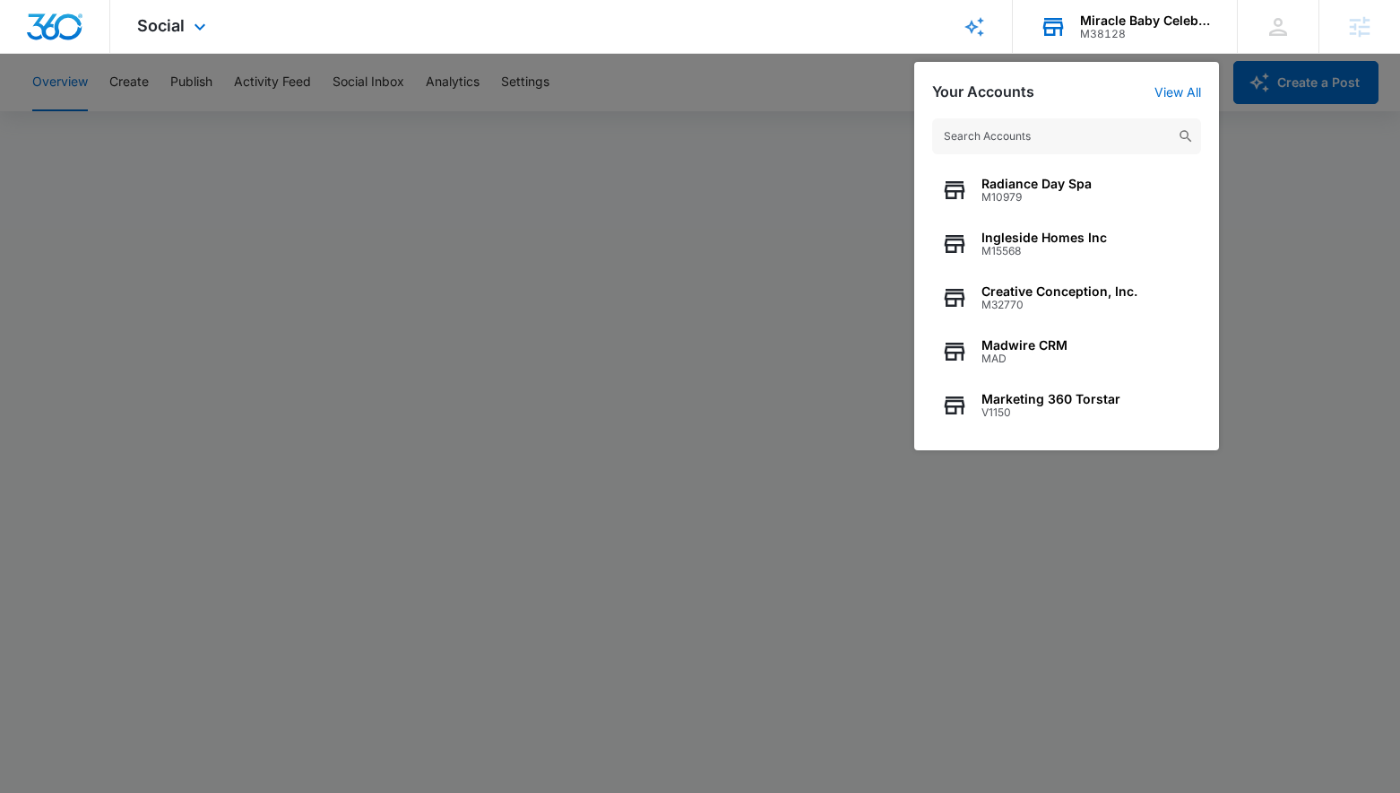
click at [1048, 132] on input "text" at bounding box center [1066, 136] width 269 height 36
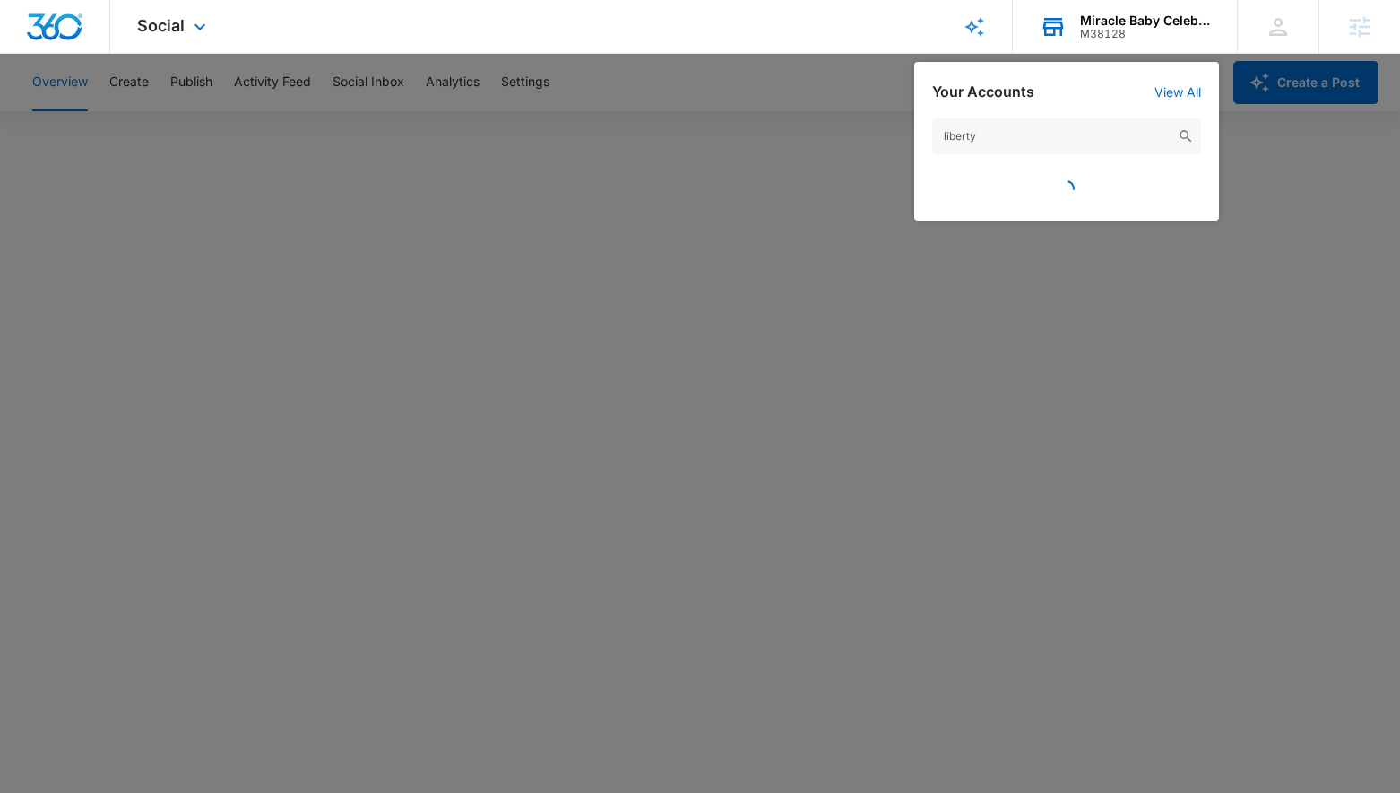
click at [1096, 118] on input "liberty" at bounding box center [1066, 136] width 269 height 36
click at [1091, 134] on input "liberty" at bounding box center [1066, 136] width 269 height 36
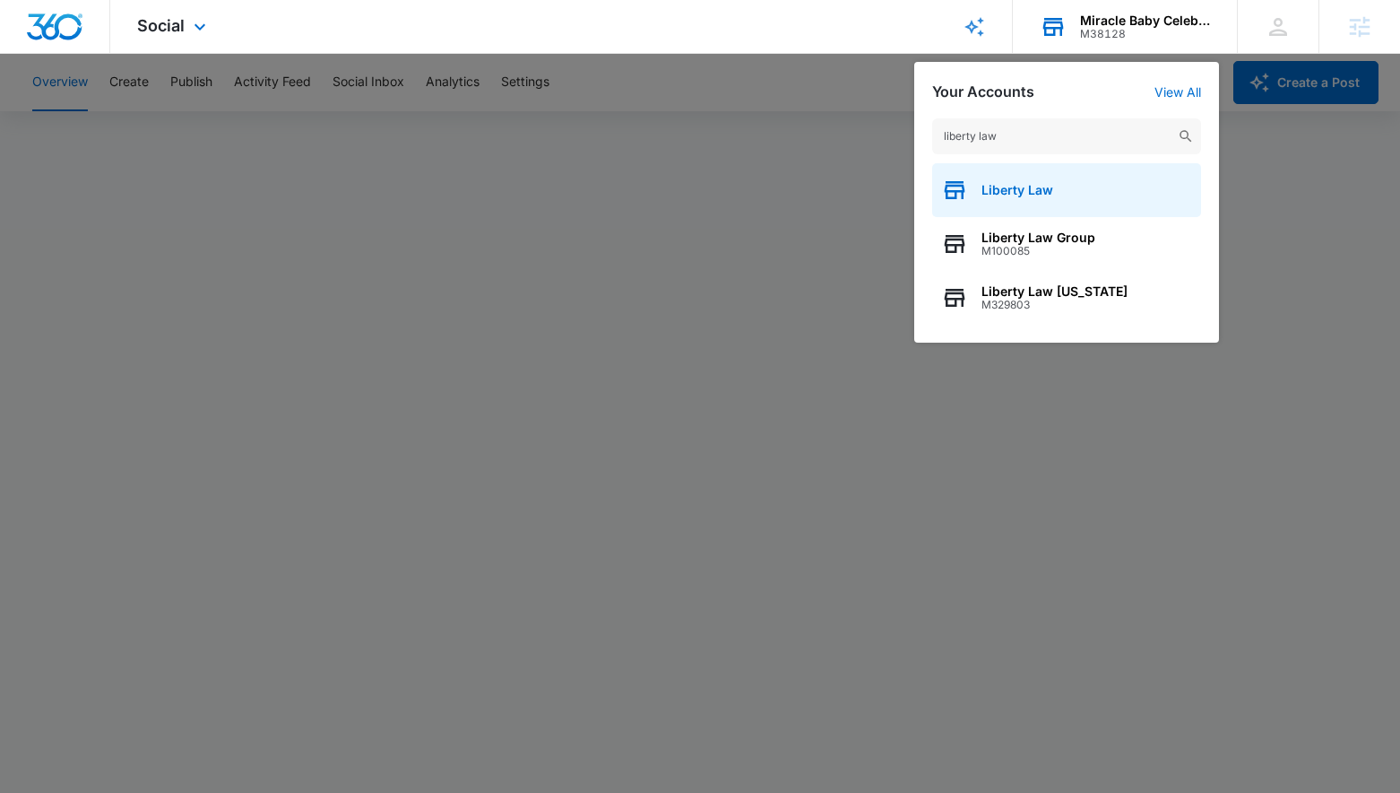
type input "liberty law"
click at [1050, 193] on span "Liberty Law" at bounding box center [1018, 190] width 72 height 14
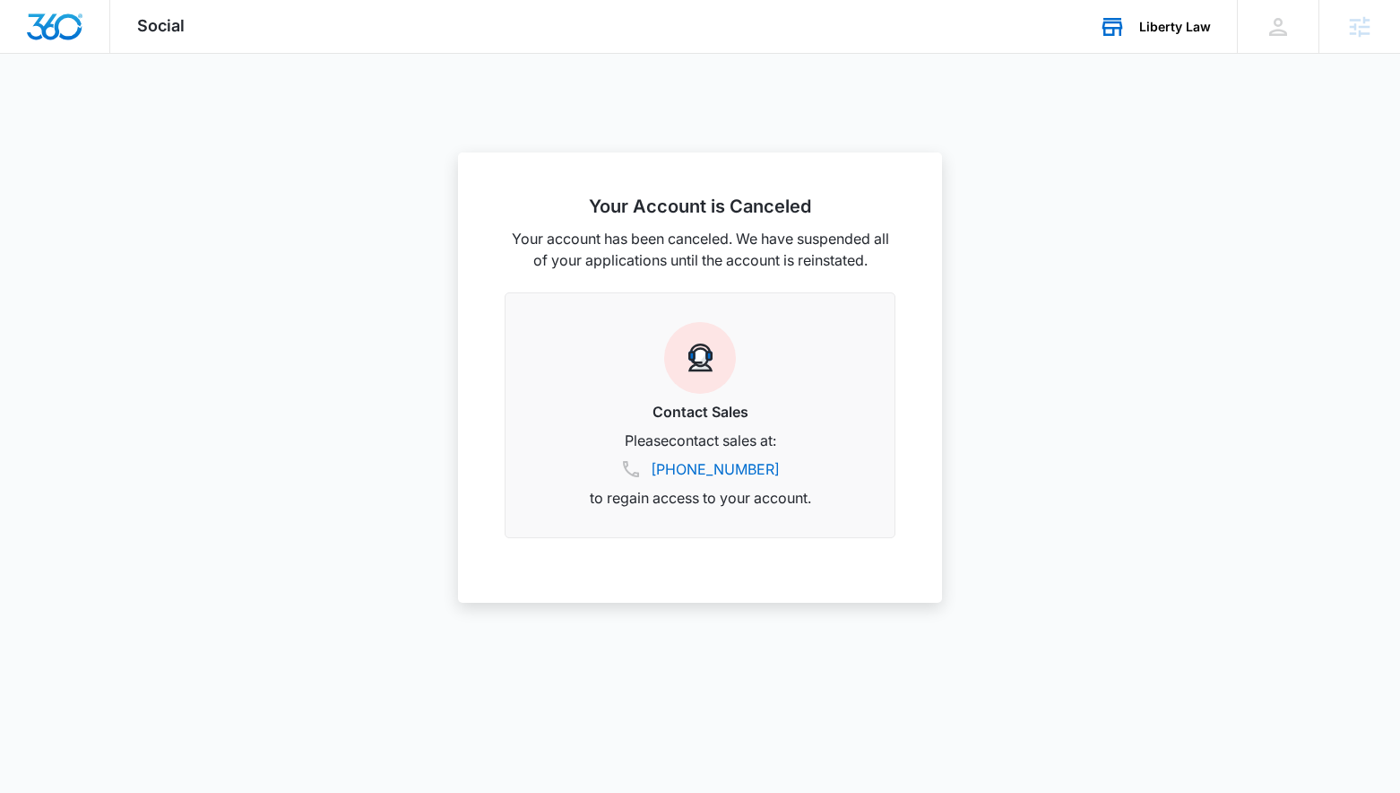
click at [1188, 40] on div "Liberty Law Your Accounts View All" at bounding box center [1154, 26] width 165 height 53
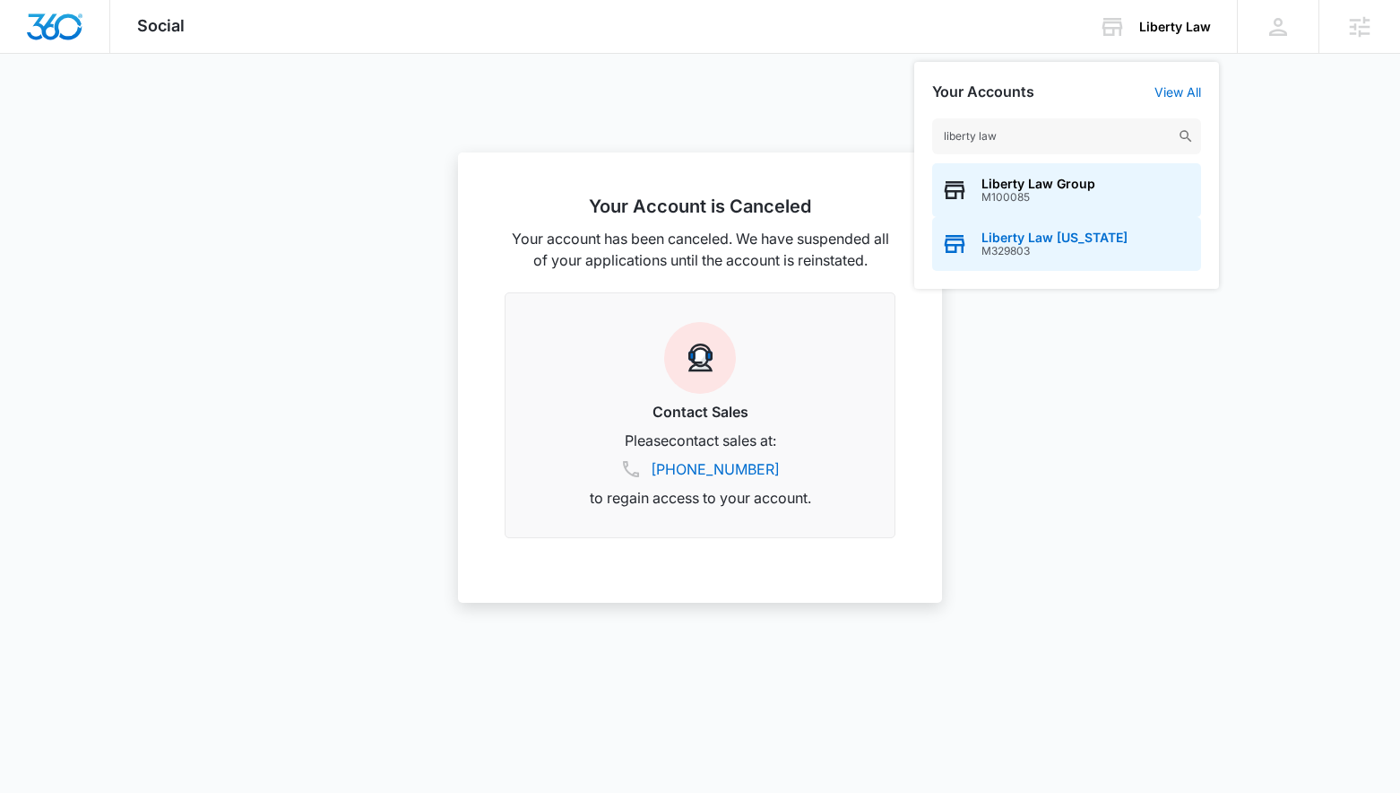
type input "liberty law"
click at [1147, 256] on div "Liberty Law Idaho M329803" at bounding box center [1066, 244] width 269 height 54
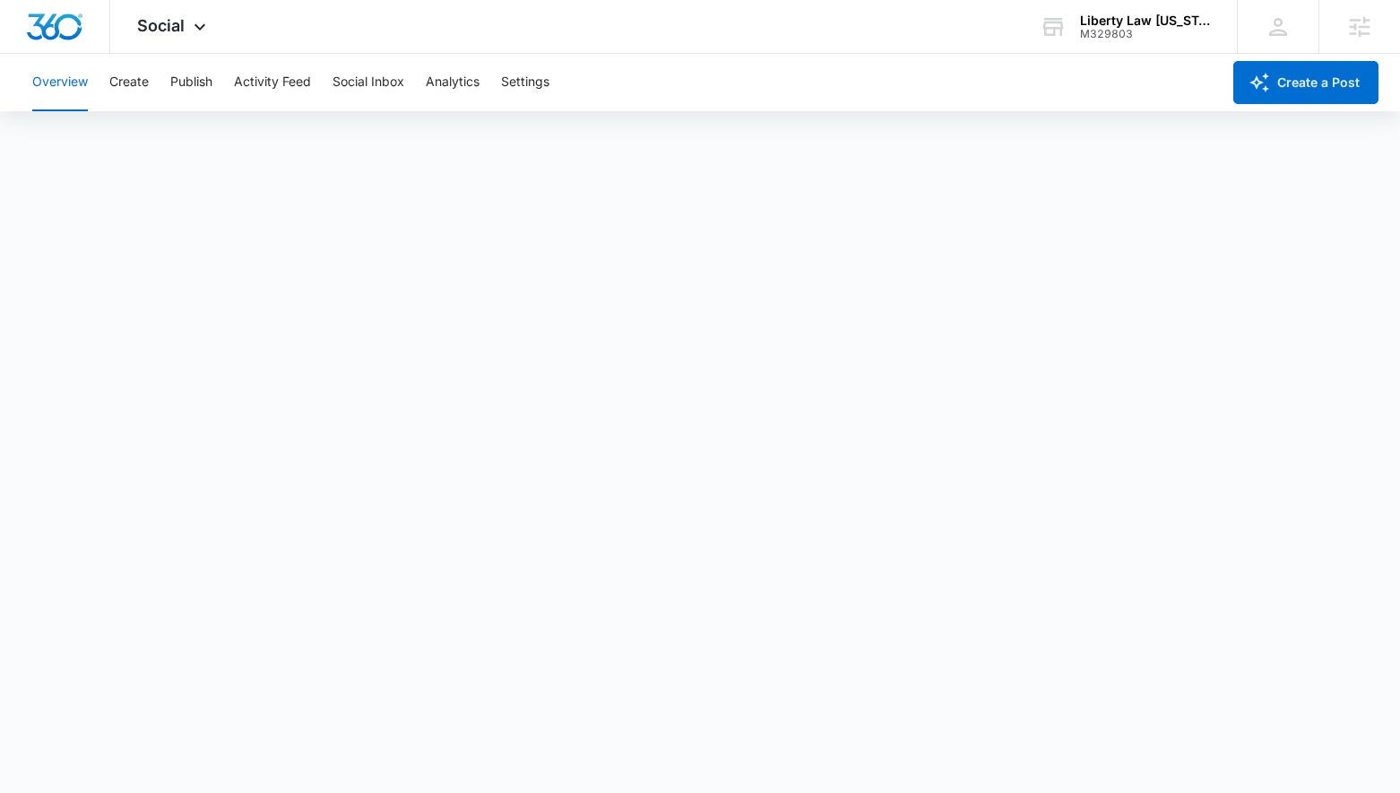
click at [502, 84] on div "Overview Create Publish Activity Feed Social Inbox Analytics Settings" at bounding box center [622, 82] width 1200 height 57
click at [529, 77] on button "Settings" at bounding box center [525, 82] width 48 height 57
click at [61, 86] on button "Overview" at bounding box center [60, 82] width 56 height 57
click at [126, 82] on button "Create" at bounding box center [128, 82] width 39 height 57
click at [190, 77] on button "Publish" at bounding box center [191, 82] width 42 height 57
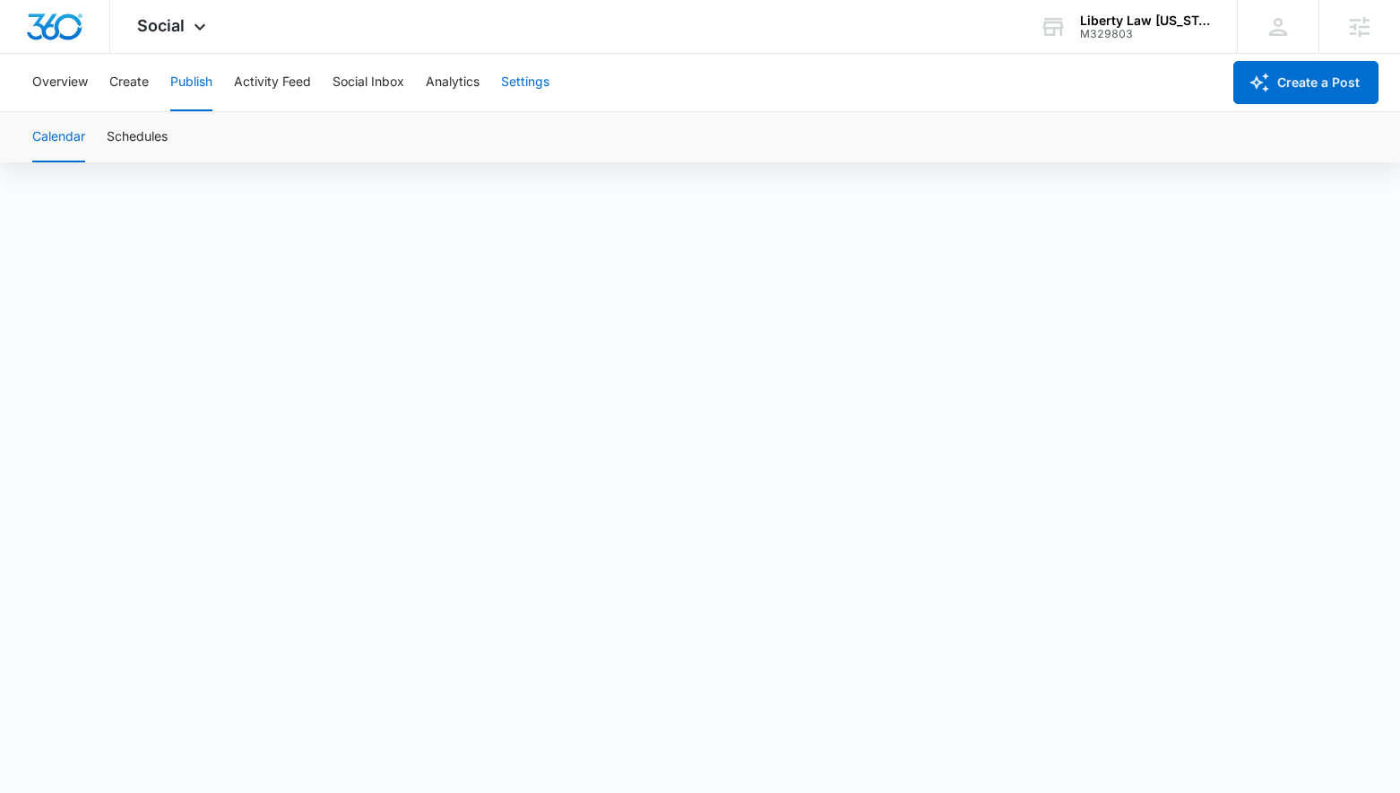
click at [535, 86] on button "Settings" at bounding box center [525, 82] width 48 height 57
